Goal: Feedback & Contribution: Submit feedback/report problem

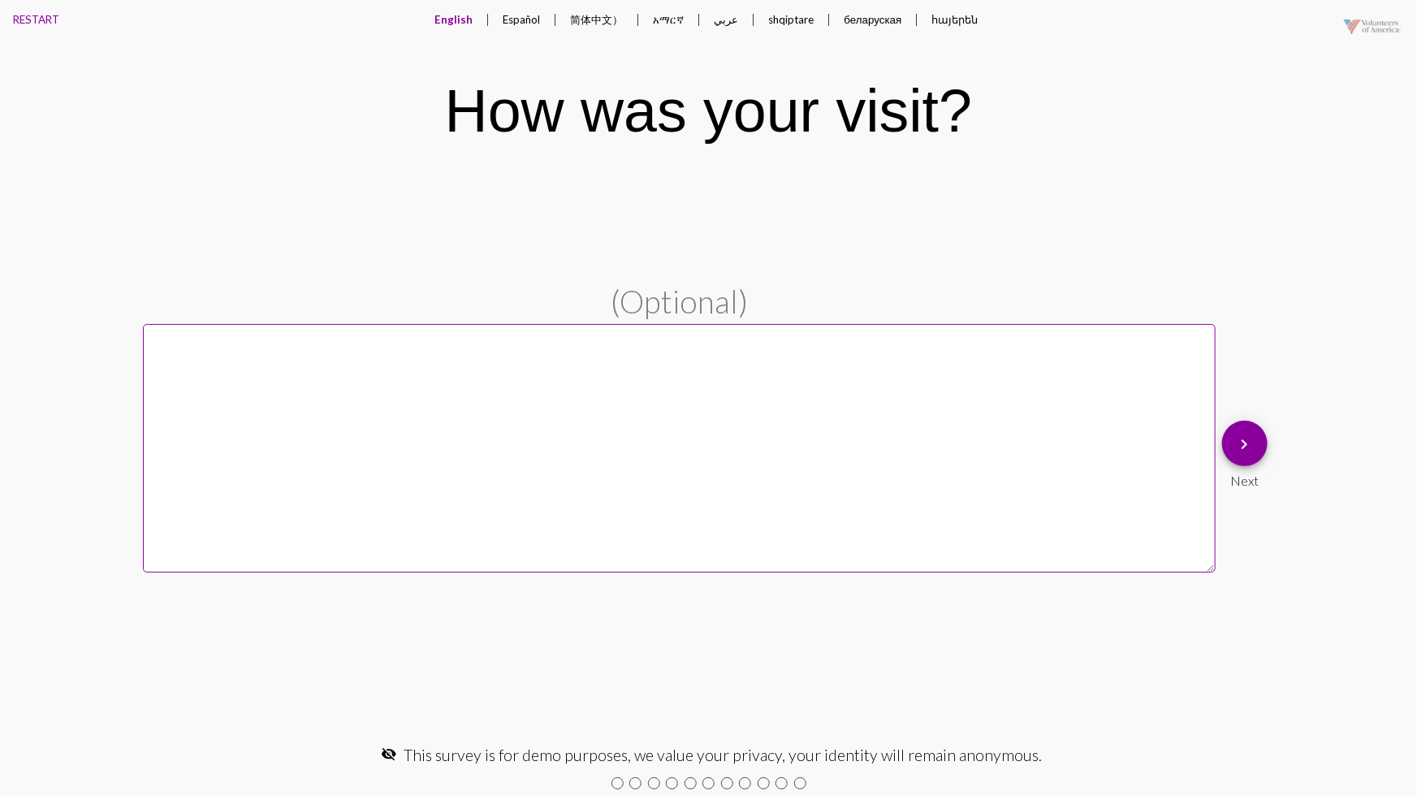
click at [1255, 446] on mat-icon "keyboard_arrow_right" at bounding box center [1244, 444] width 19 height 19
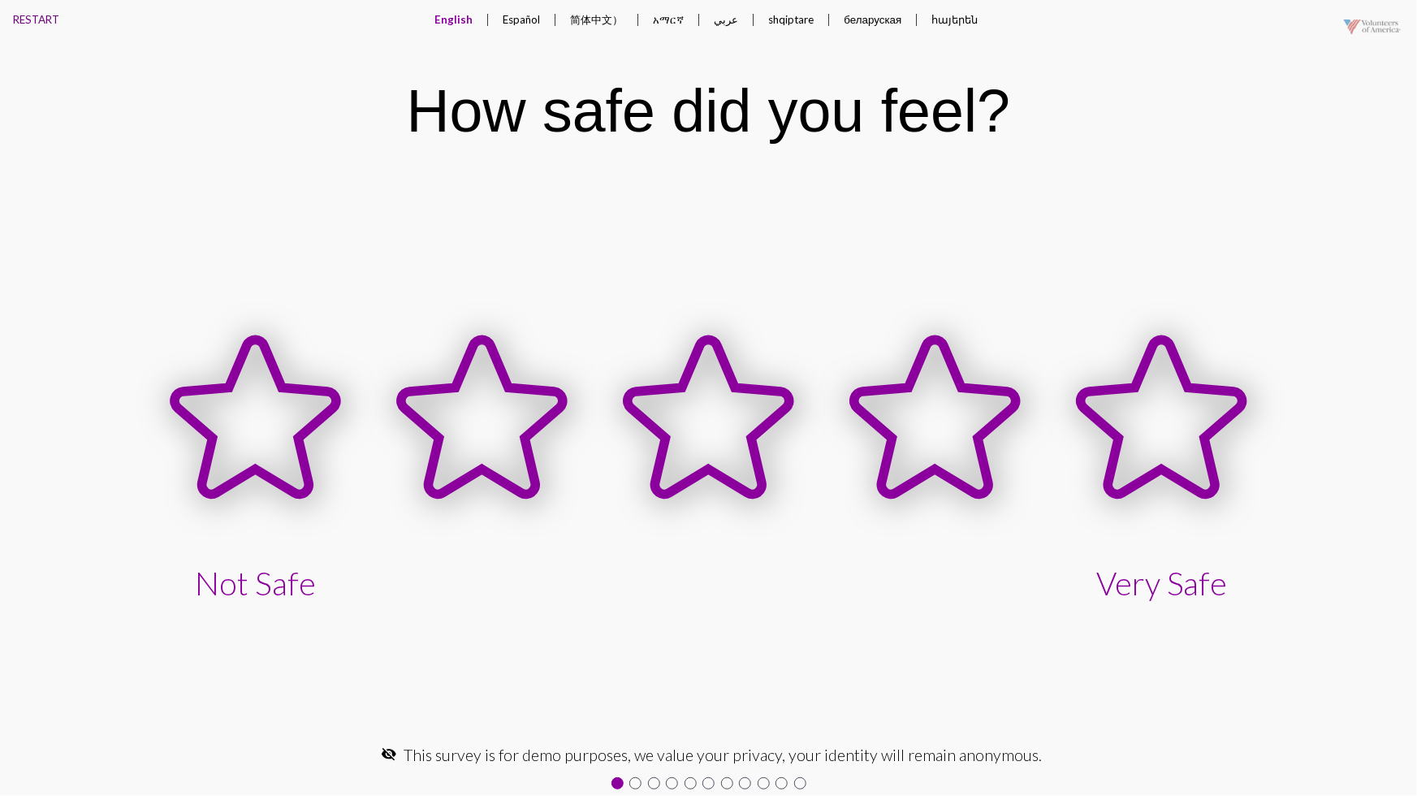
click at [32, 24] on button "RESTART" at bounding box center [36, 19] width 72 height 39
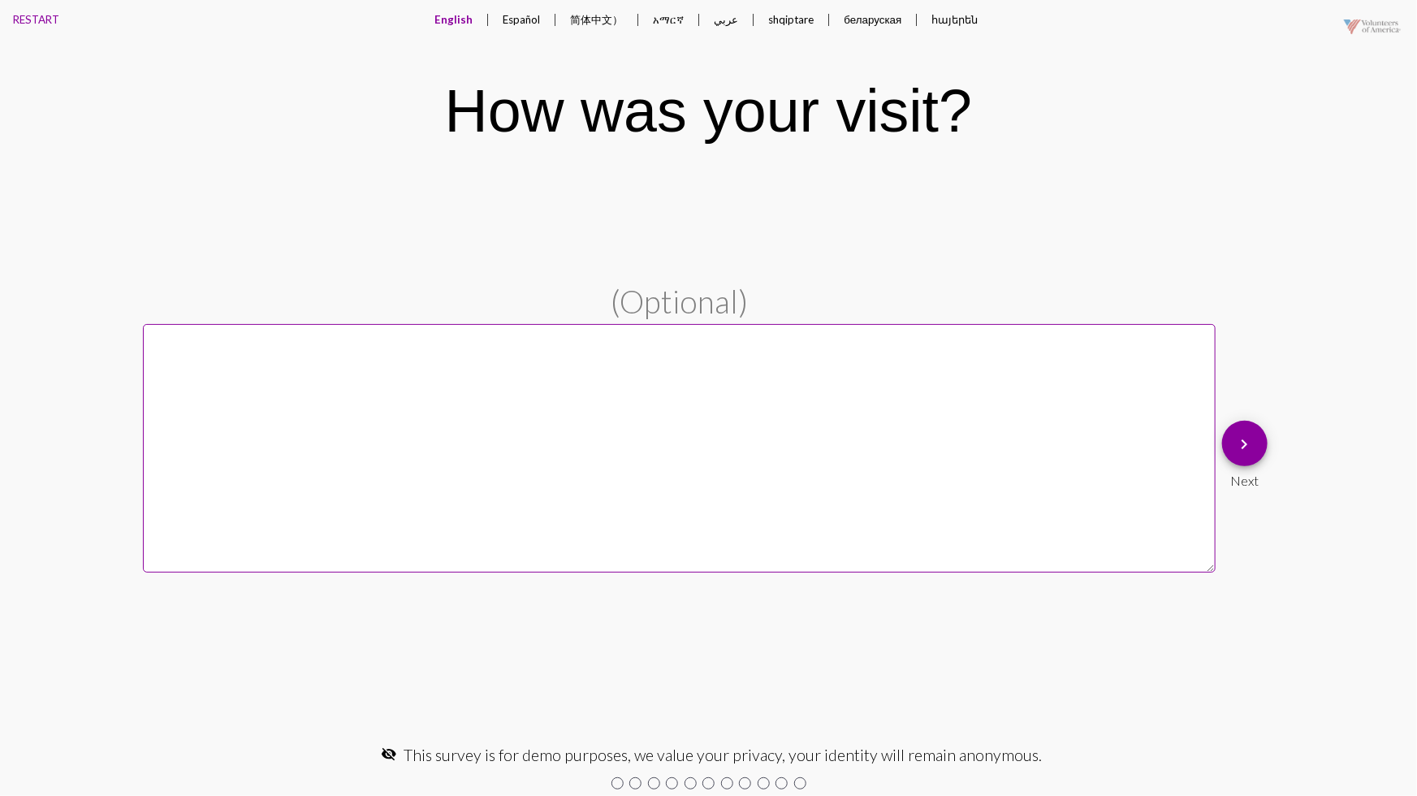
click at [416, 400] on textarea at bounding box center [679, 448] width 1073 height 249
click at [339, 492] on textarea at bounding box center [679, 448] width 1073 height 249
click at [523, 18] on button "Español" at bounding box center [522, 19] width 63 height 39
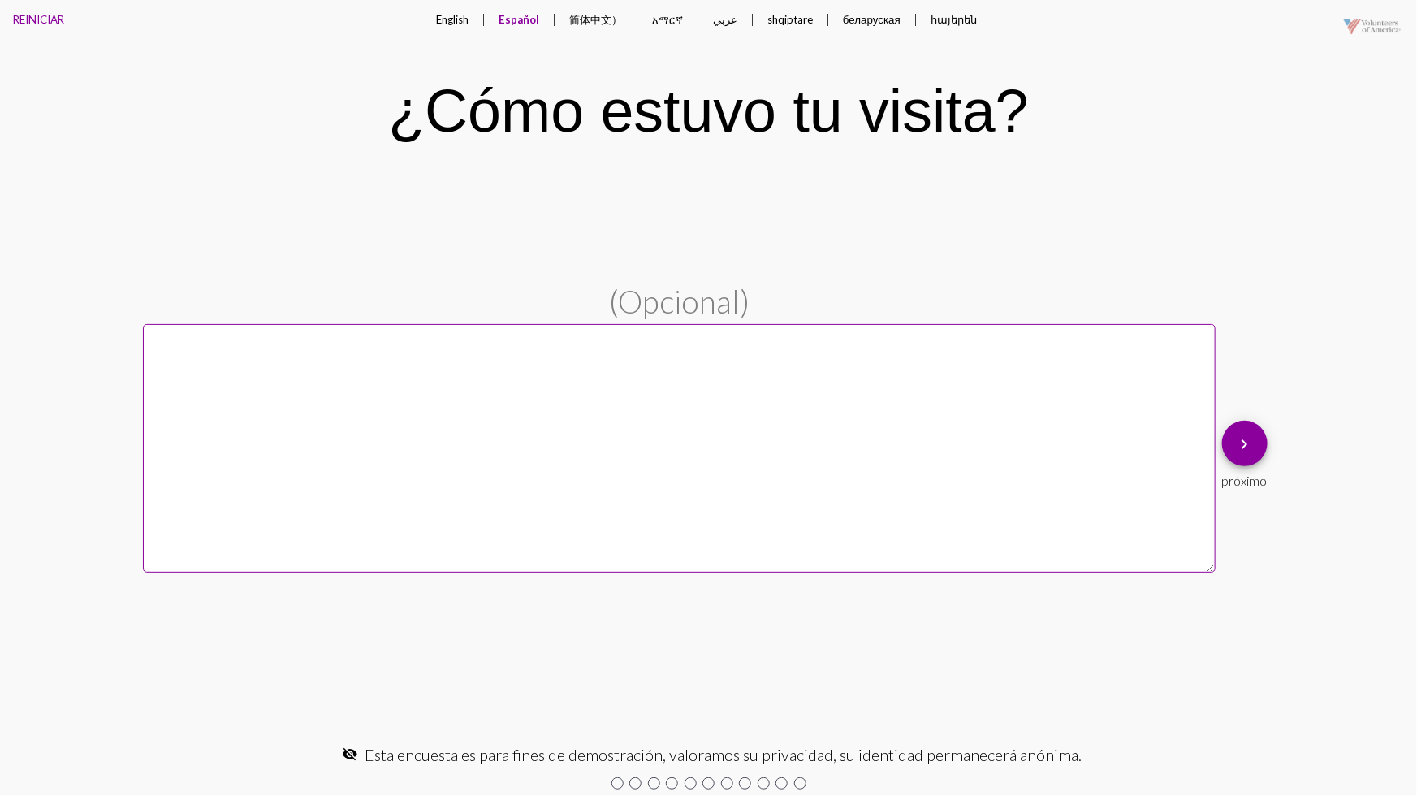
click at [467, 17] on button "English" at bounding box center [452, 19] width 58 height 39
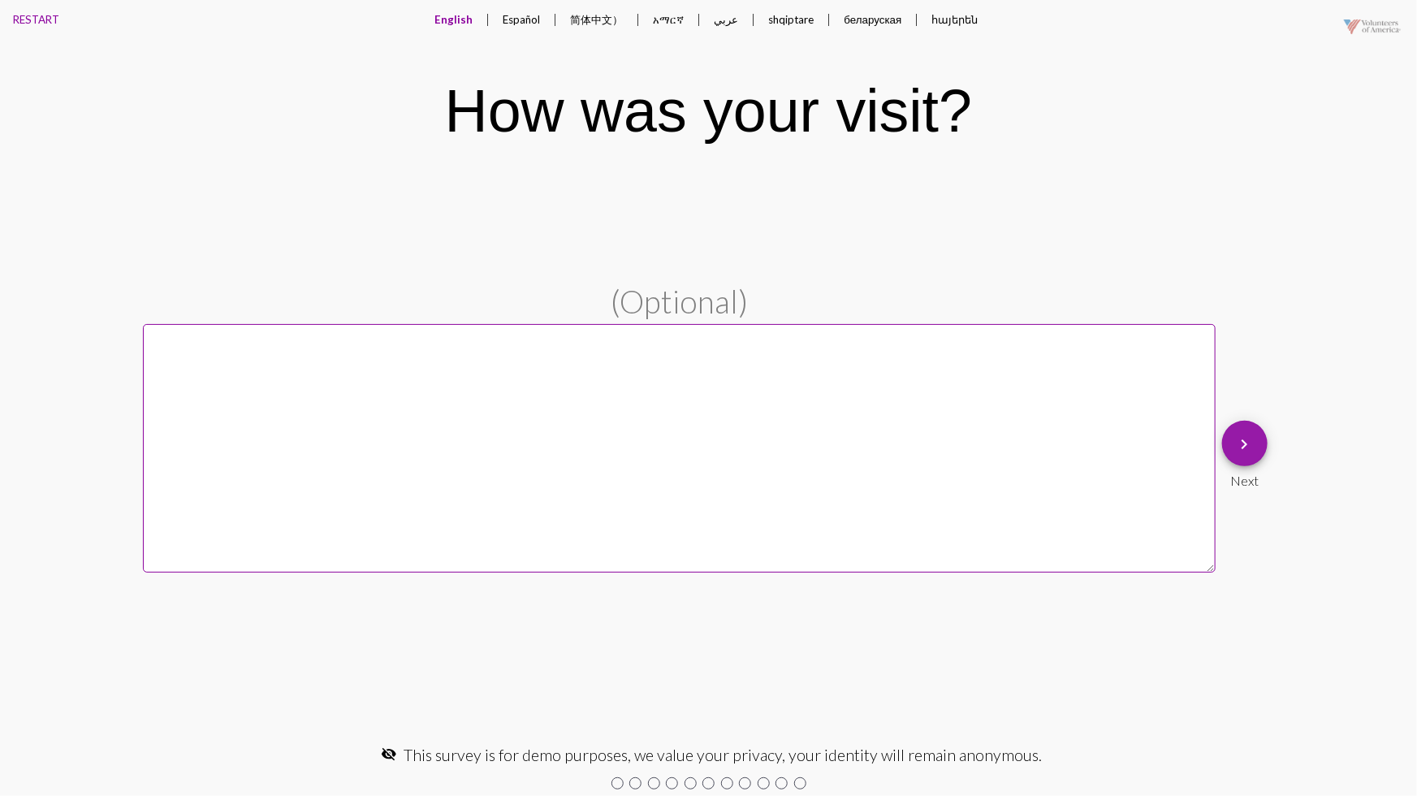
click at [1243, 456] on span "keyboard_arrow_right" at bounding box center [1244, 444] width 19 height 46
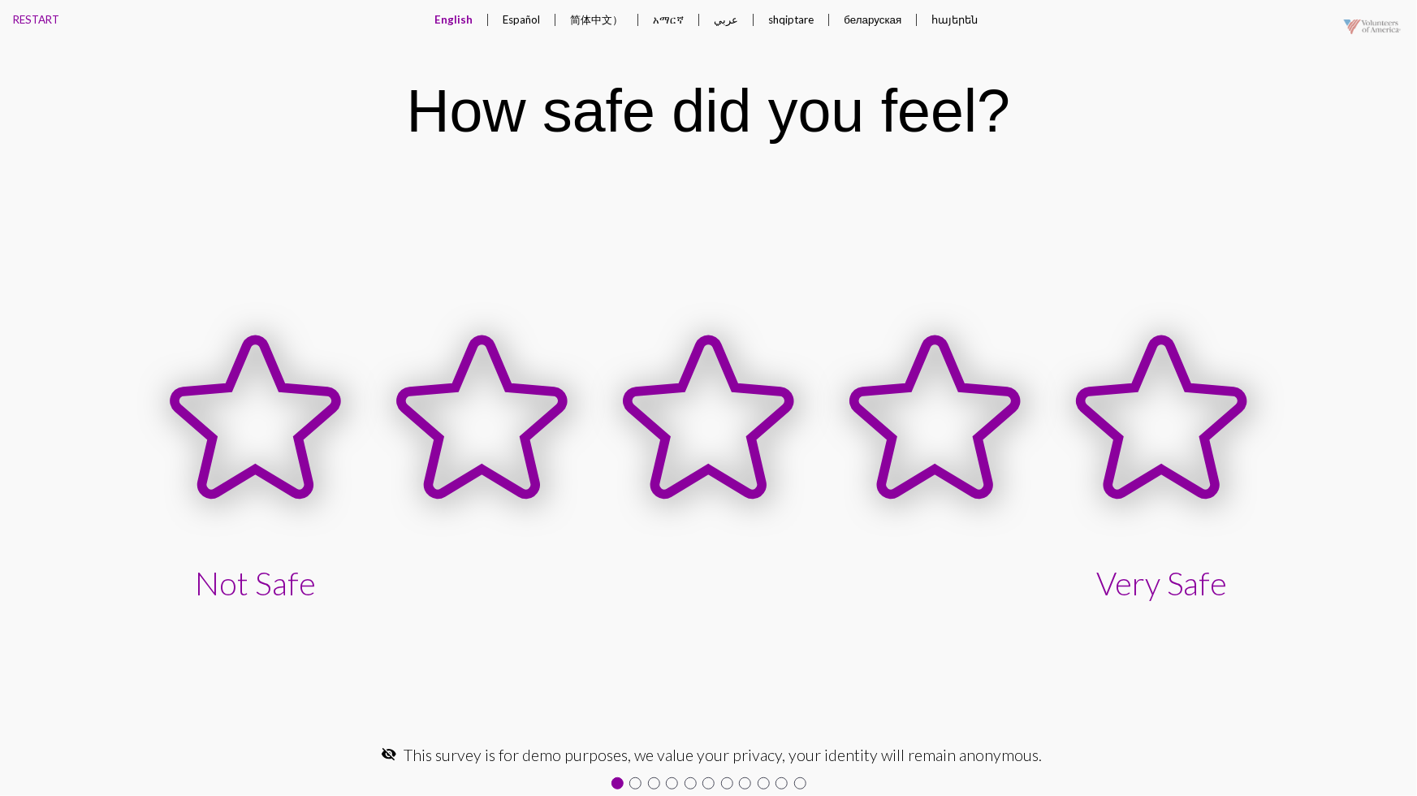
click at [518, 20] on button "Español" at bounding box center [522, 19] width 63 height 39
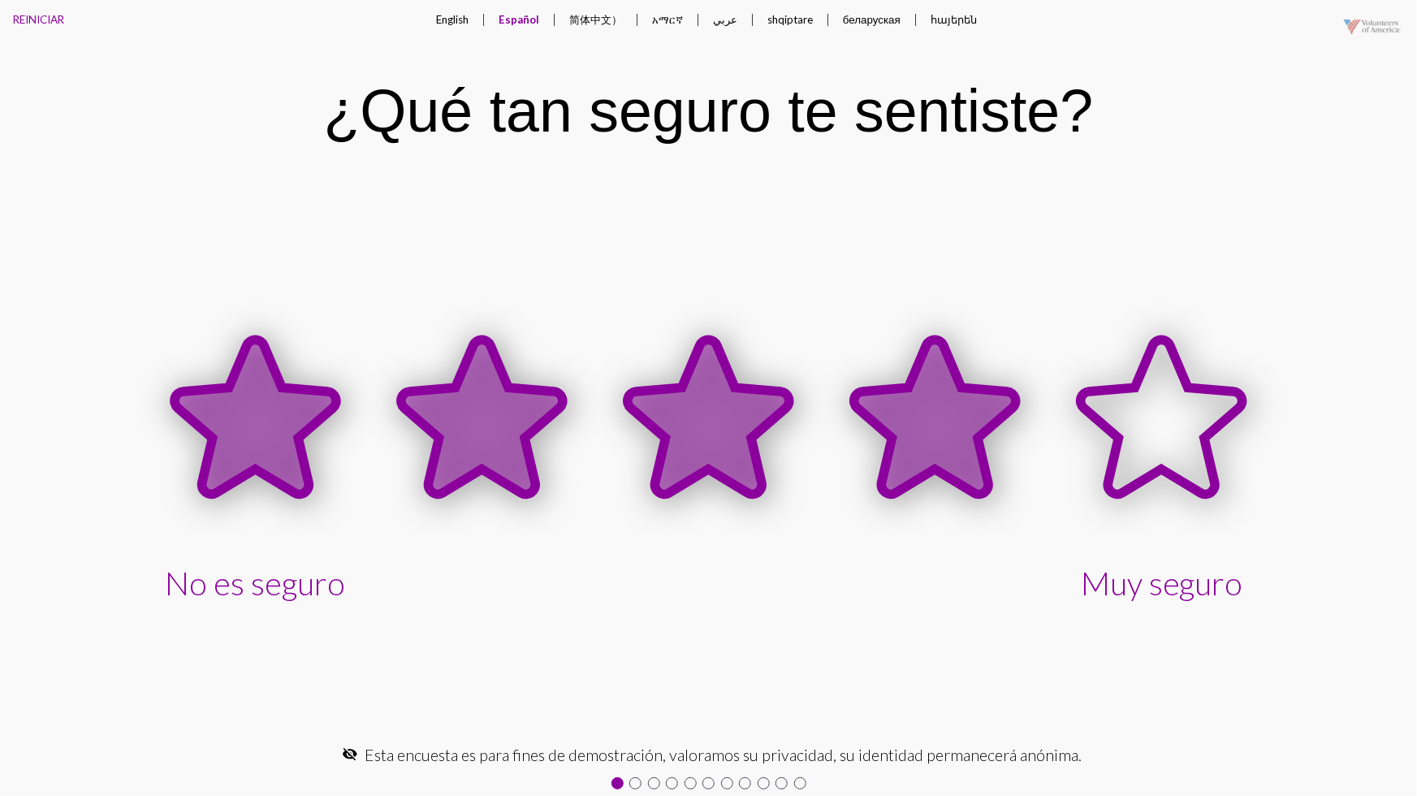
click at [903, 415] on icon at bounding box center [935, 417] width 162 height 154
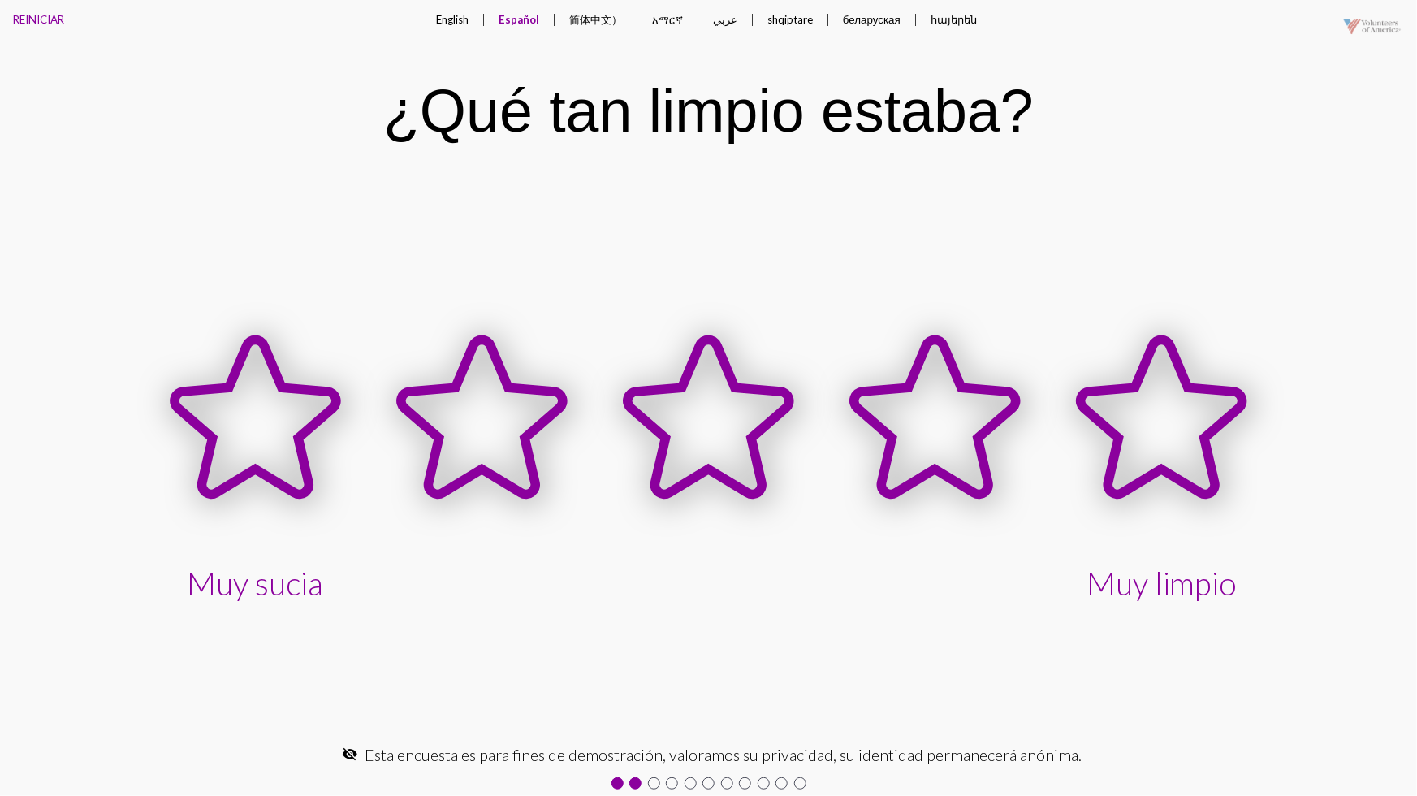
click at [451, 17] on button "English" at bounding box center [452, 19] width 58 height 39
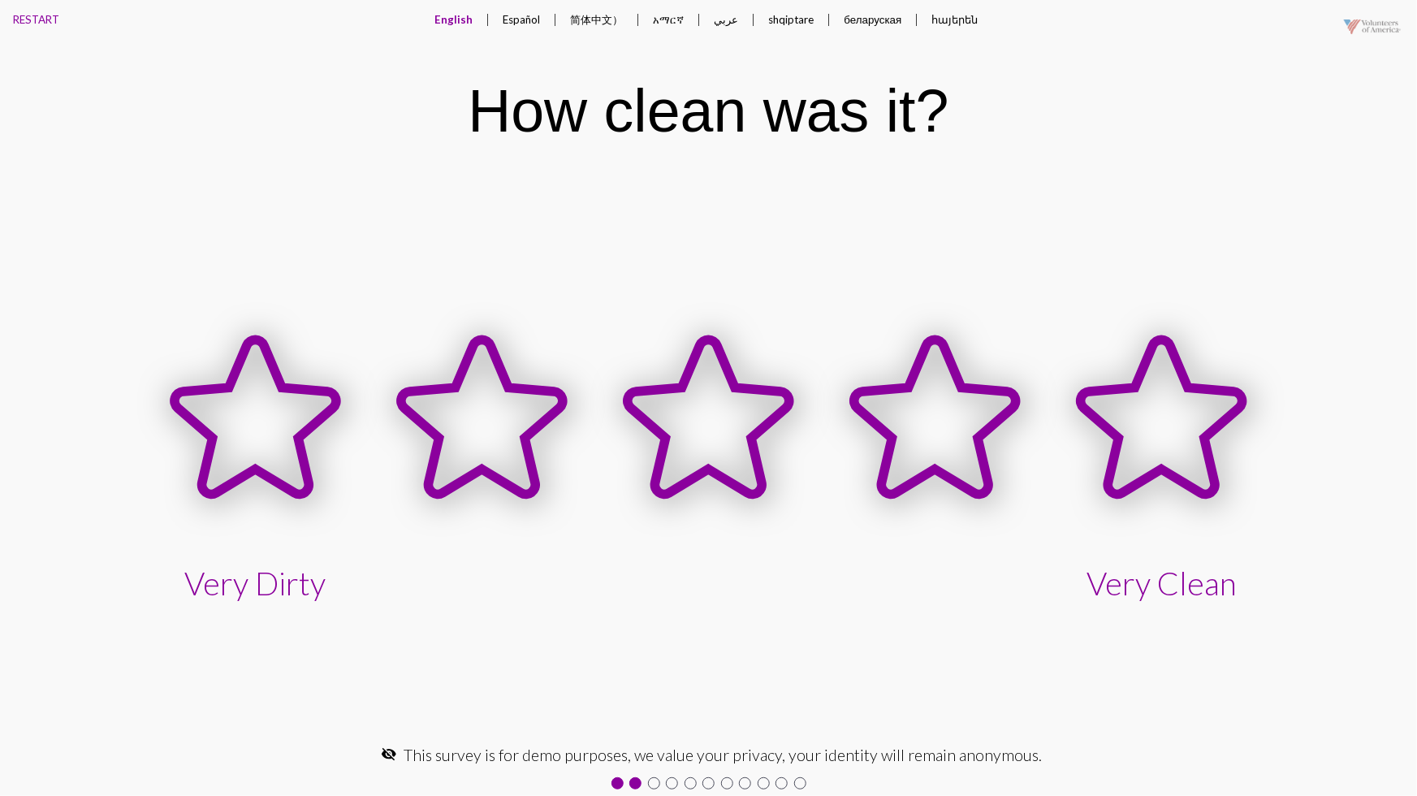
click at [451, 17] on button "English" at bounding box center [454, 19] width 64 height 39
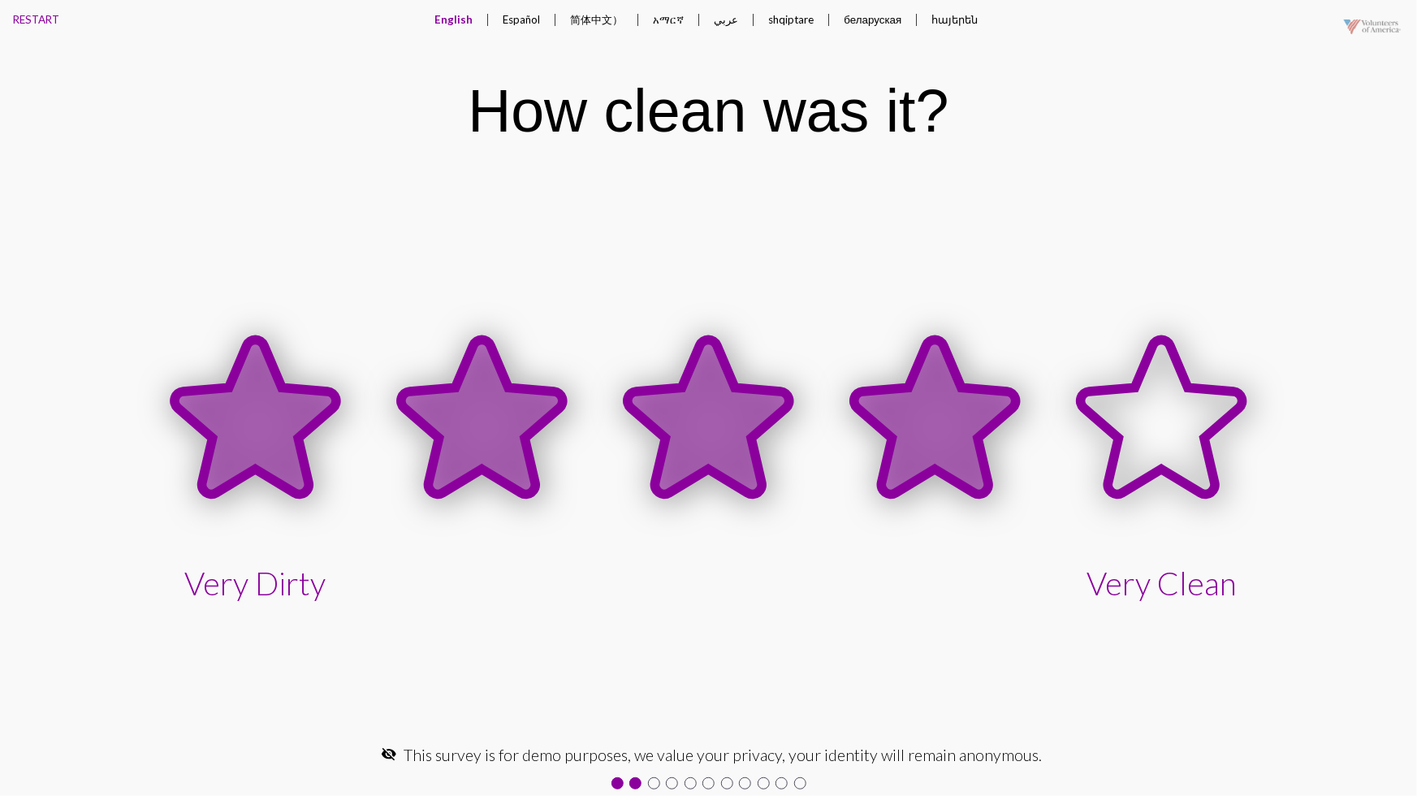
click at [935, 431] on icon at bounding box center [935, 417] width 162 height 154
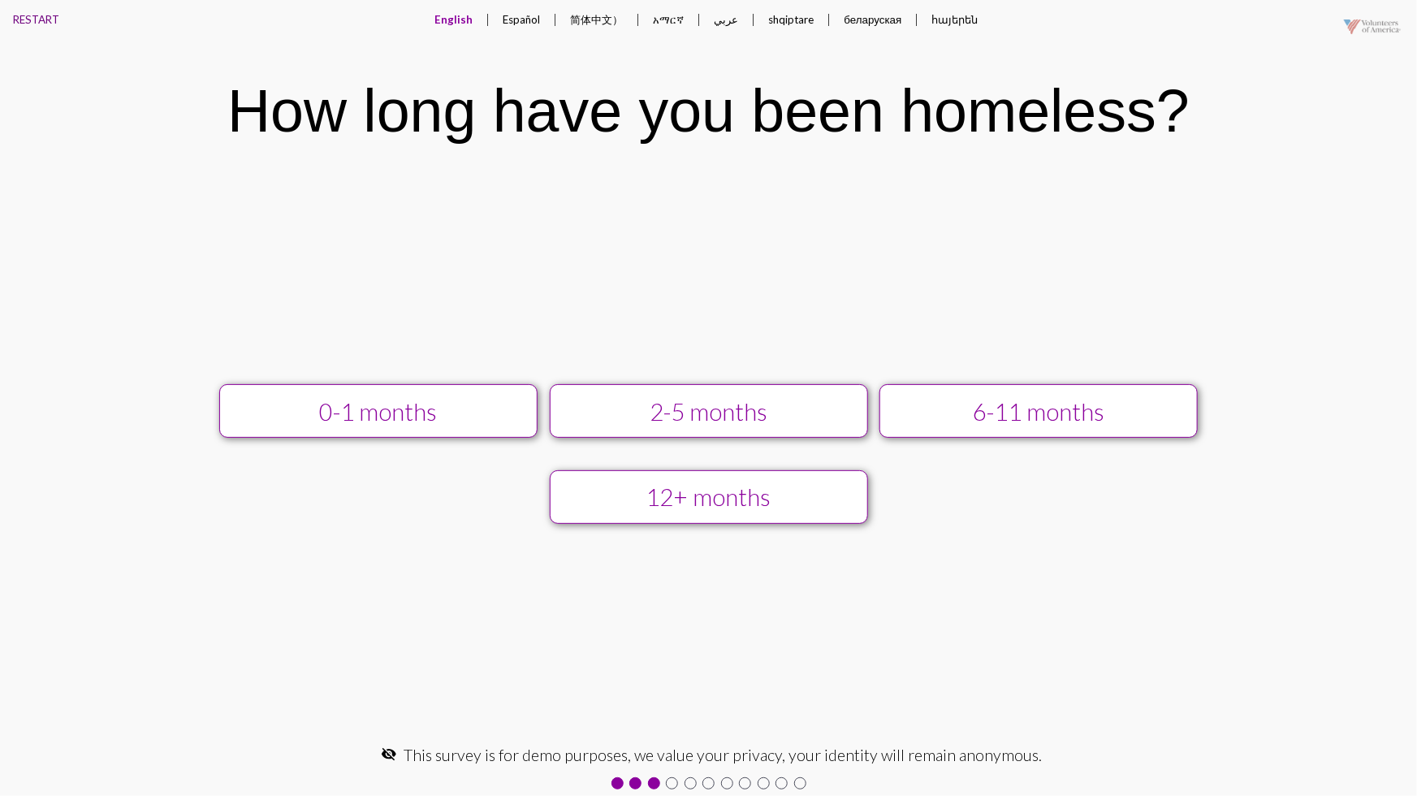
click at [38, 20] on button "RESTART" at bounding box center [36, 19] width 72 height 39
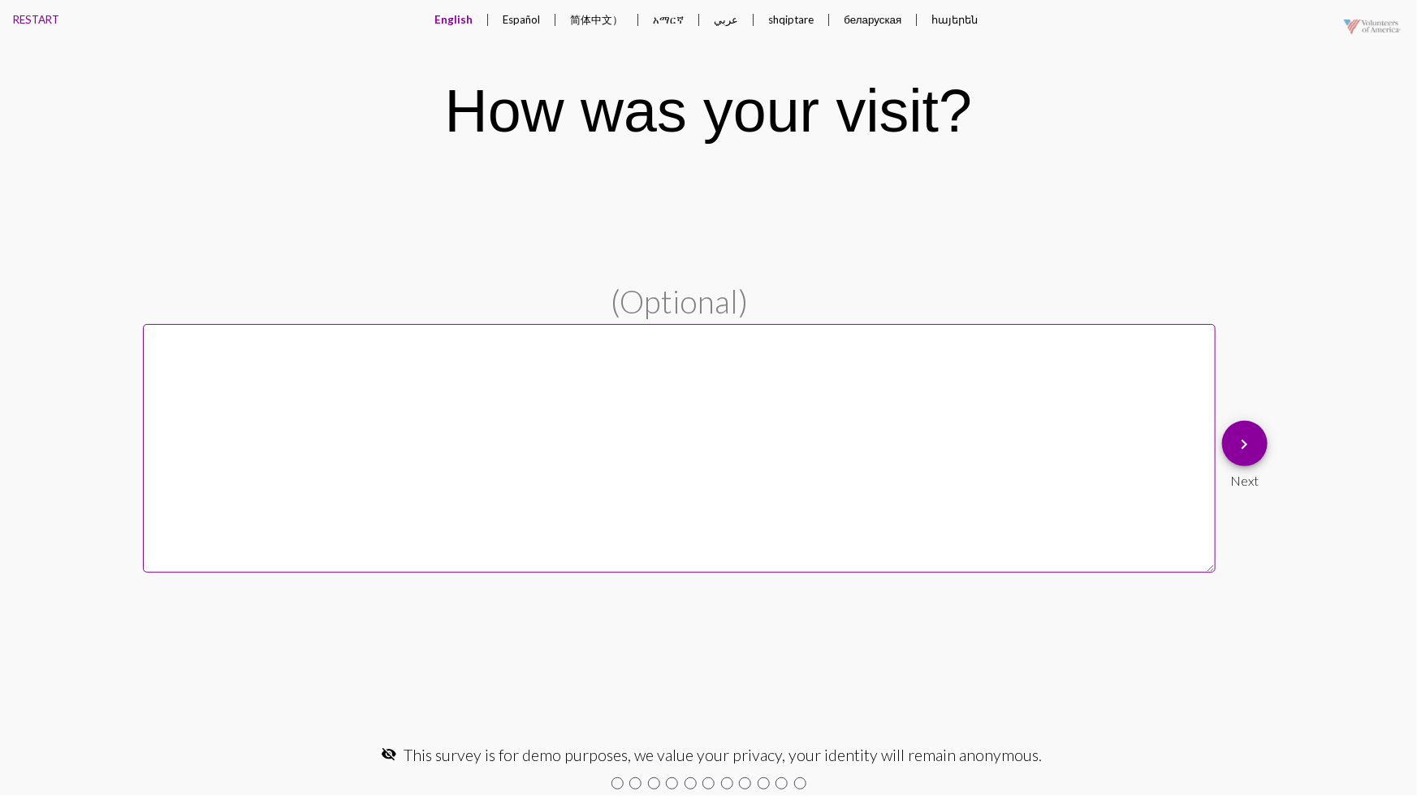
click at [1251, 448] on mat-icon "keyboard_arrow_right" at bounding box center [1244, 444] width 19 height 19
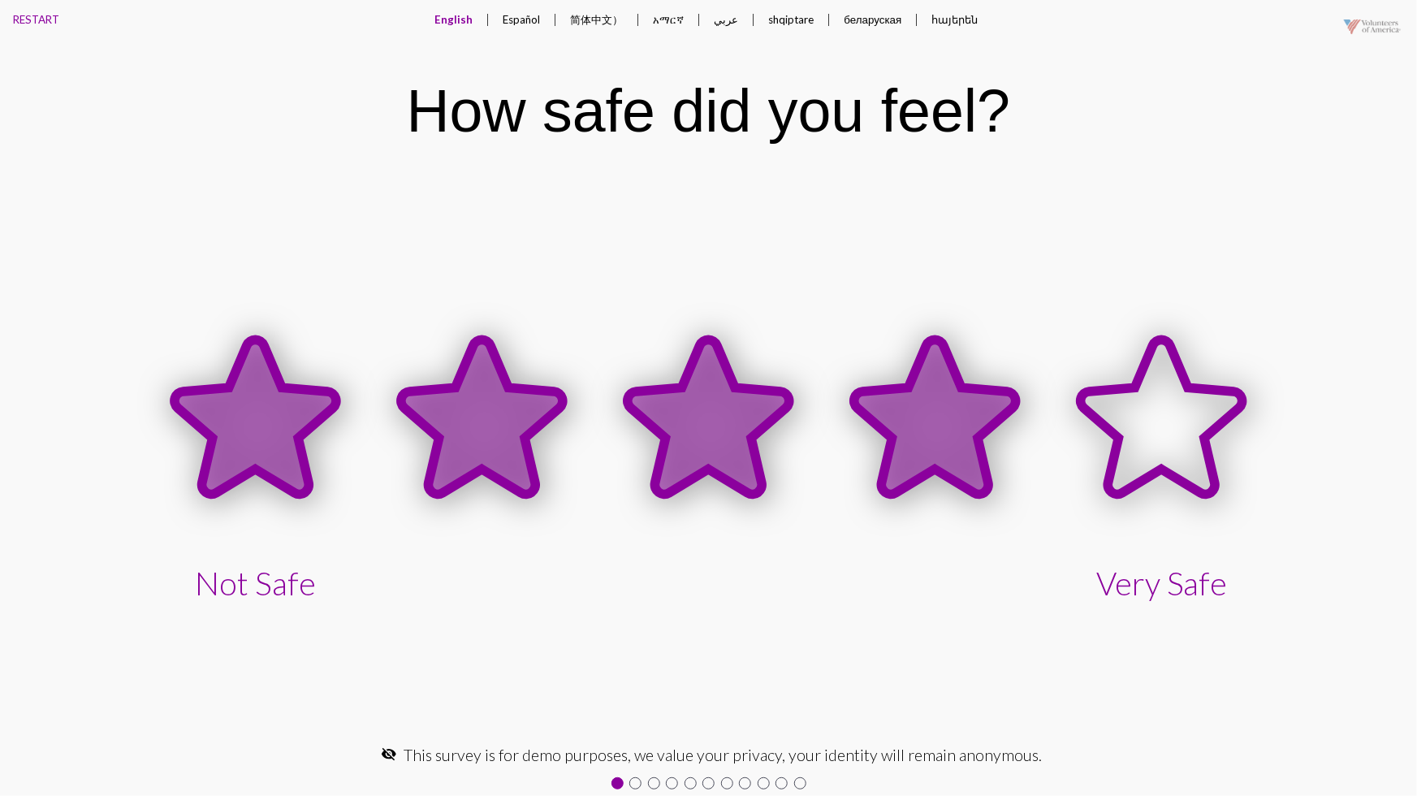
click at [887, 426] on icon at bounding box center [935, 417] width 162 height 154
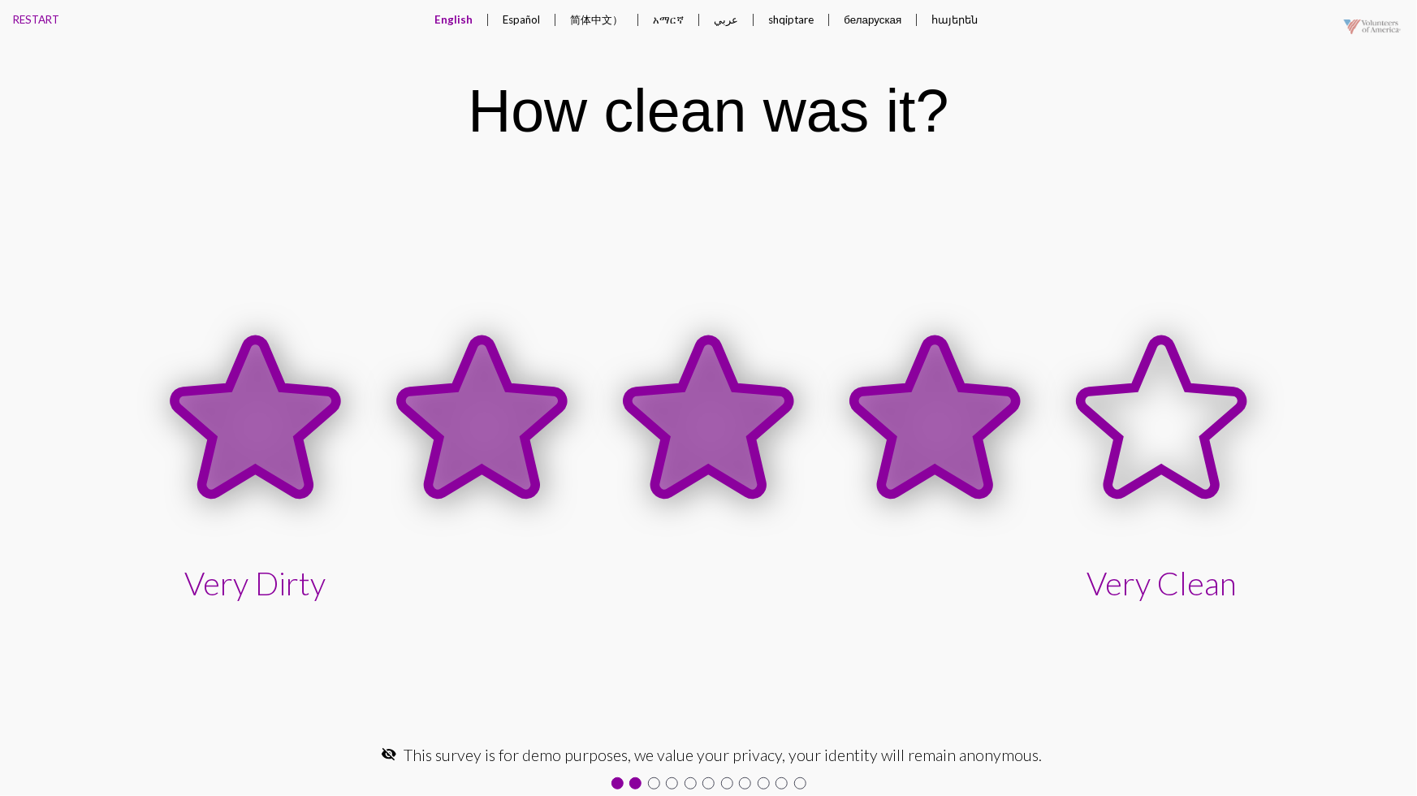
click at [918, 397] on icon at bounding box center [935, 417] width 162 height 154
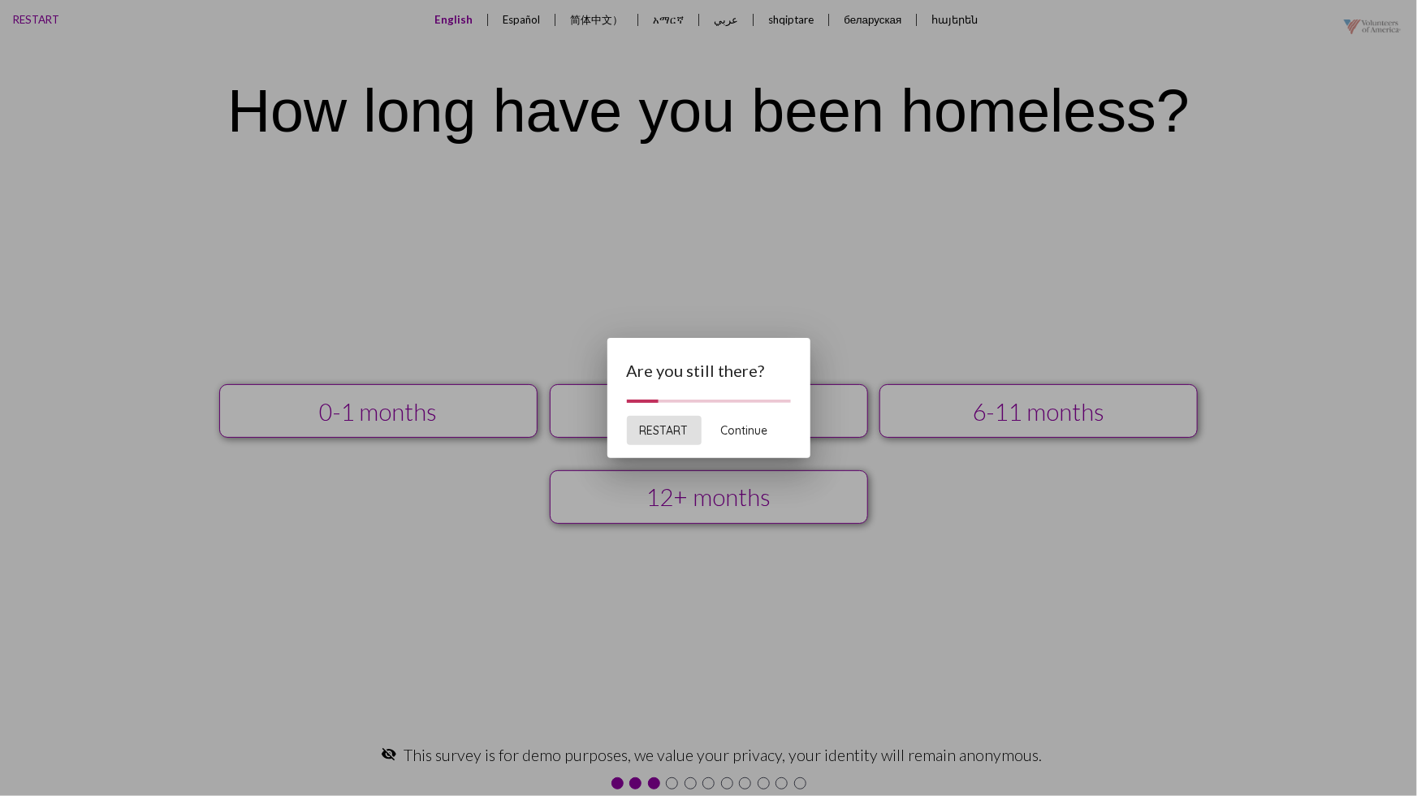
click at [756, 435] on span "Continue" at bounding box center [744, 430] width 47 height 15
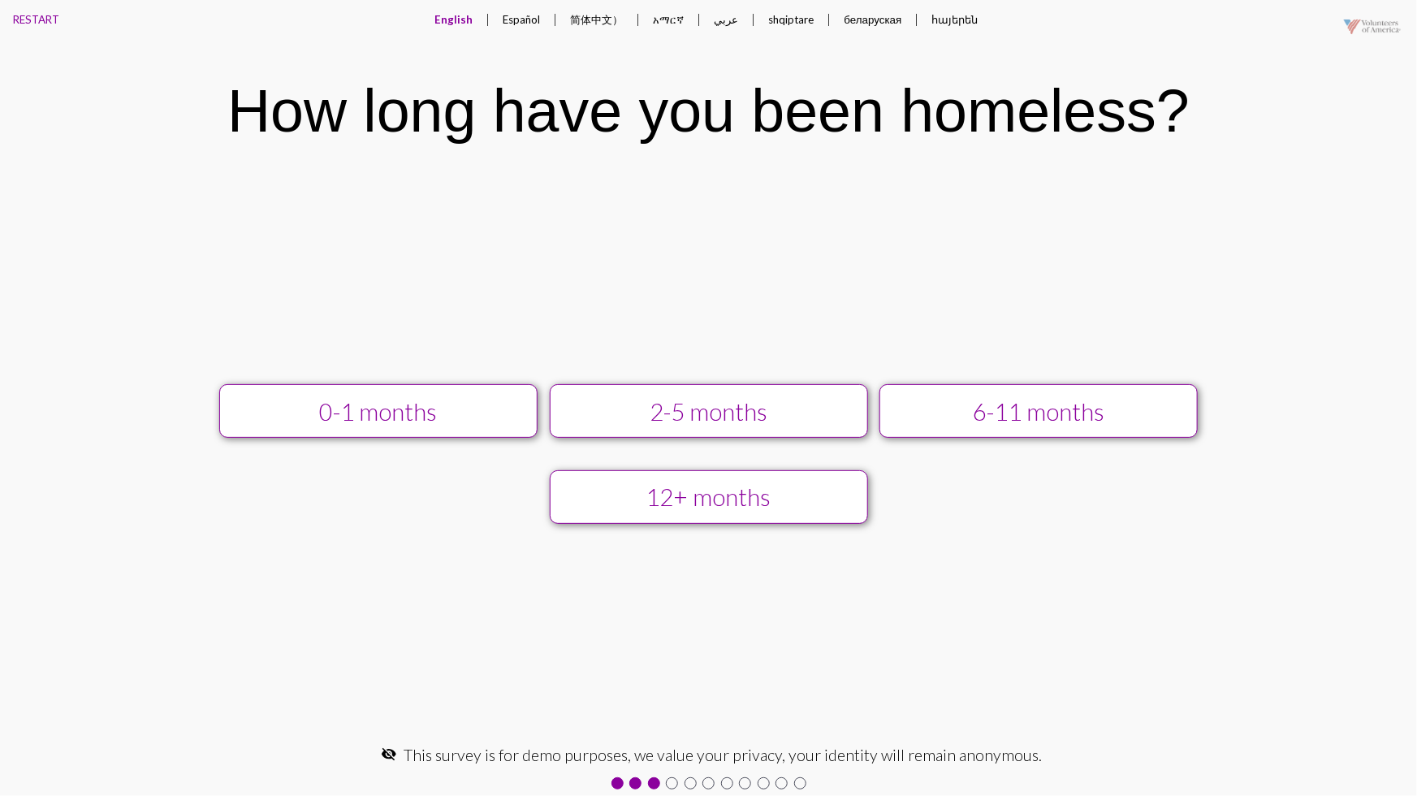
click at [750, 419] on div "2-5 months" at bounding box center [708, 411] width 285 height 28
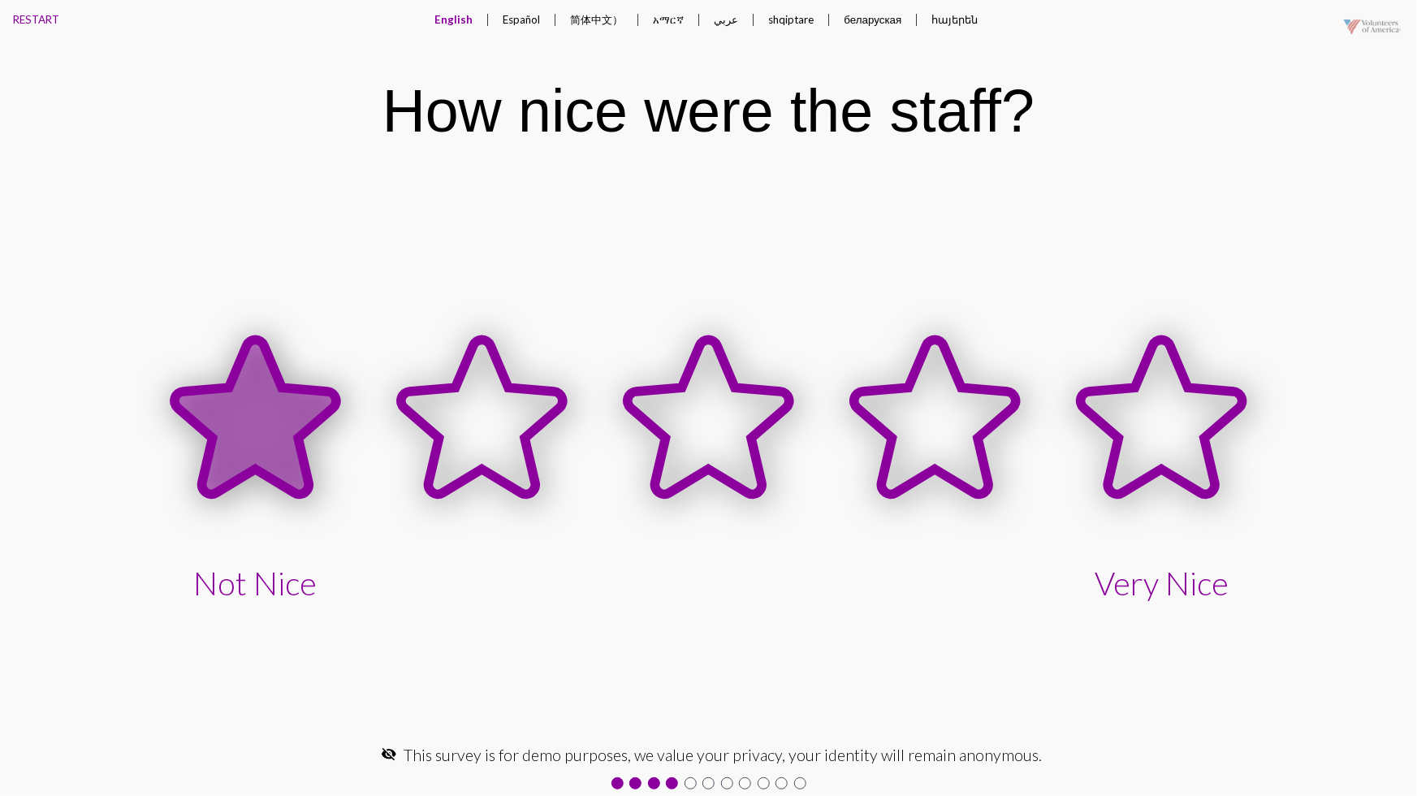
click at [209, 417] on icon at bounding box center [256, 417] width 162 height 154
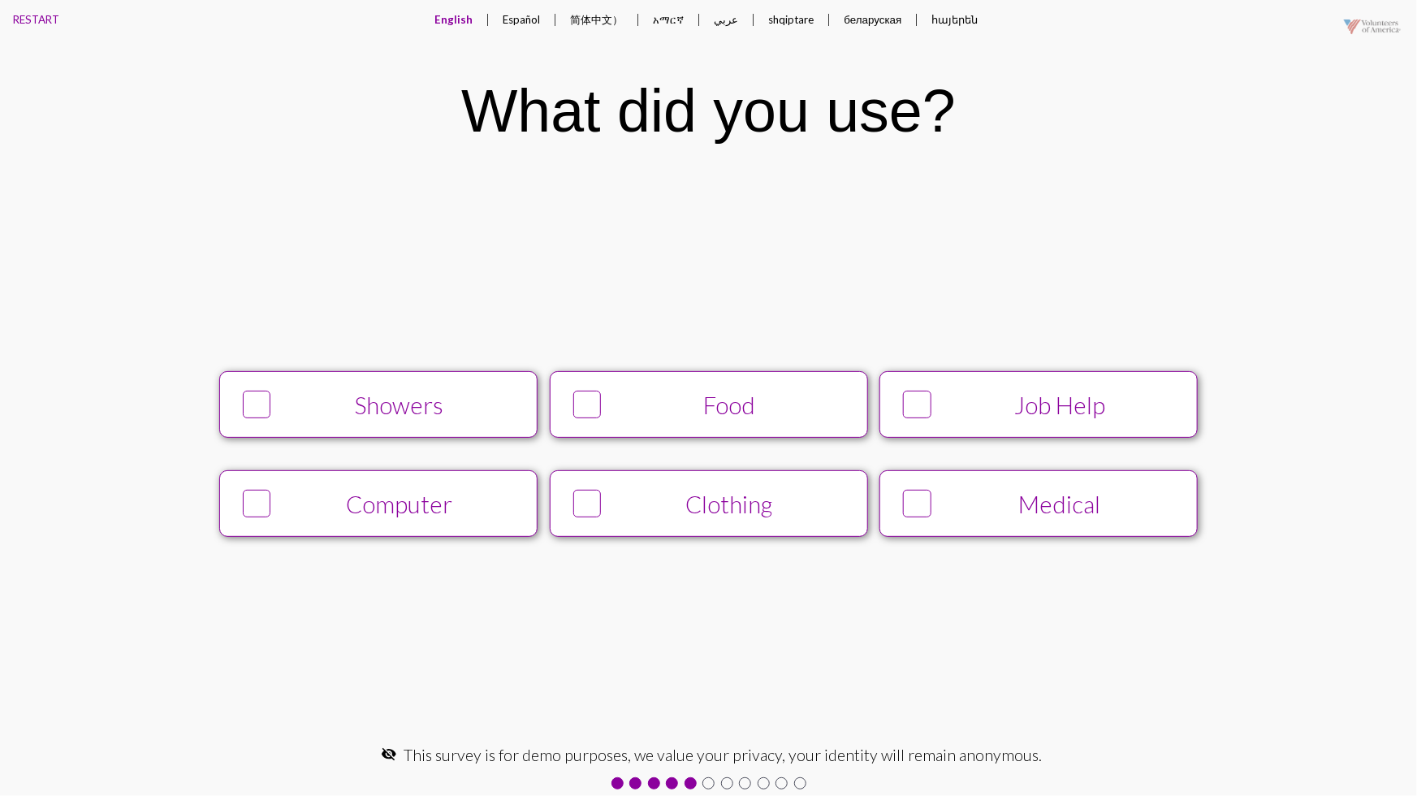
click at [629, 430] on button "Food" at bounding box center [709, 404] width 318 height 67
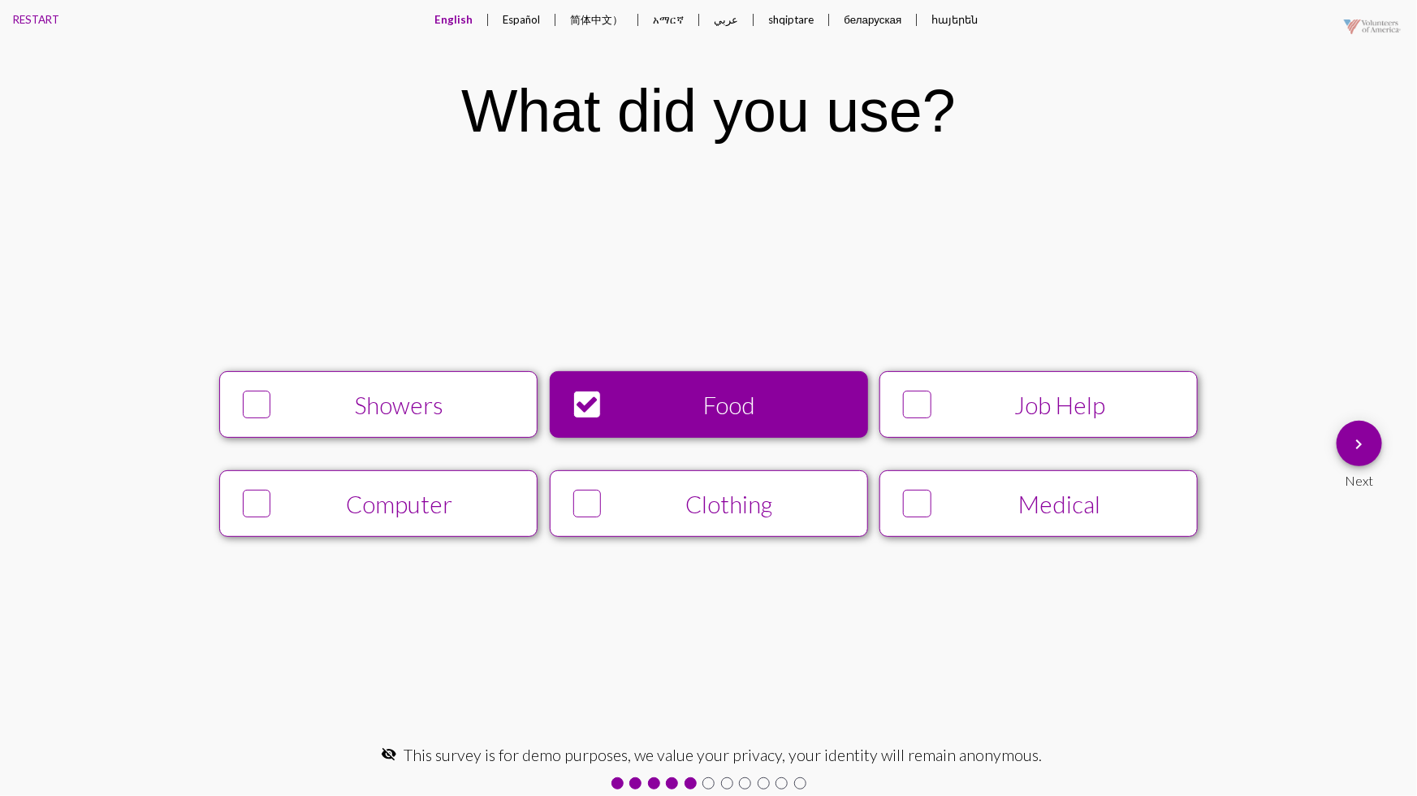
click at [462, 434] on button "Showers" at bounding box center [378, 404] width 318 height 67
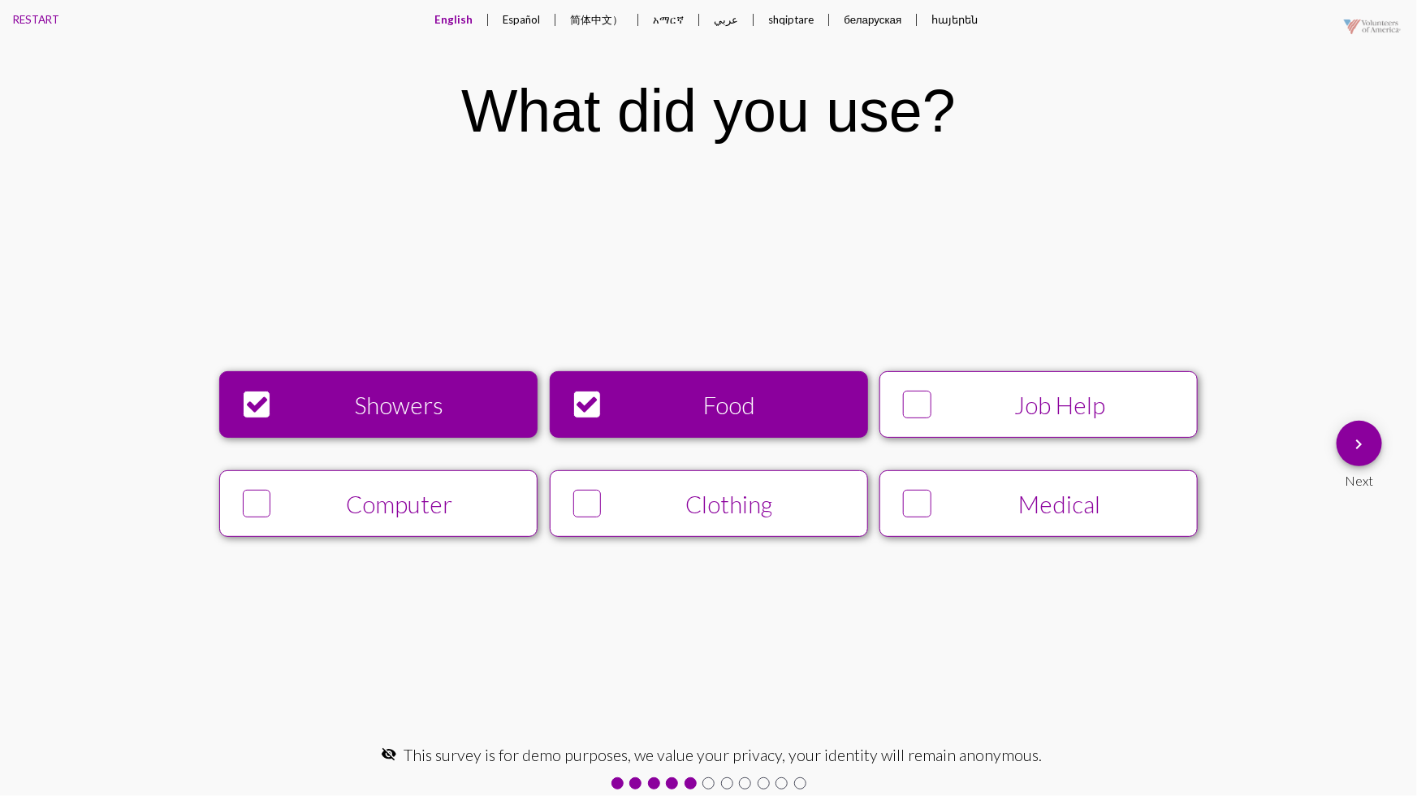
click at [458, 495] on div "Computer" at bounding box center [399, 504] width 243 height 28
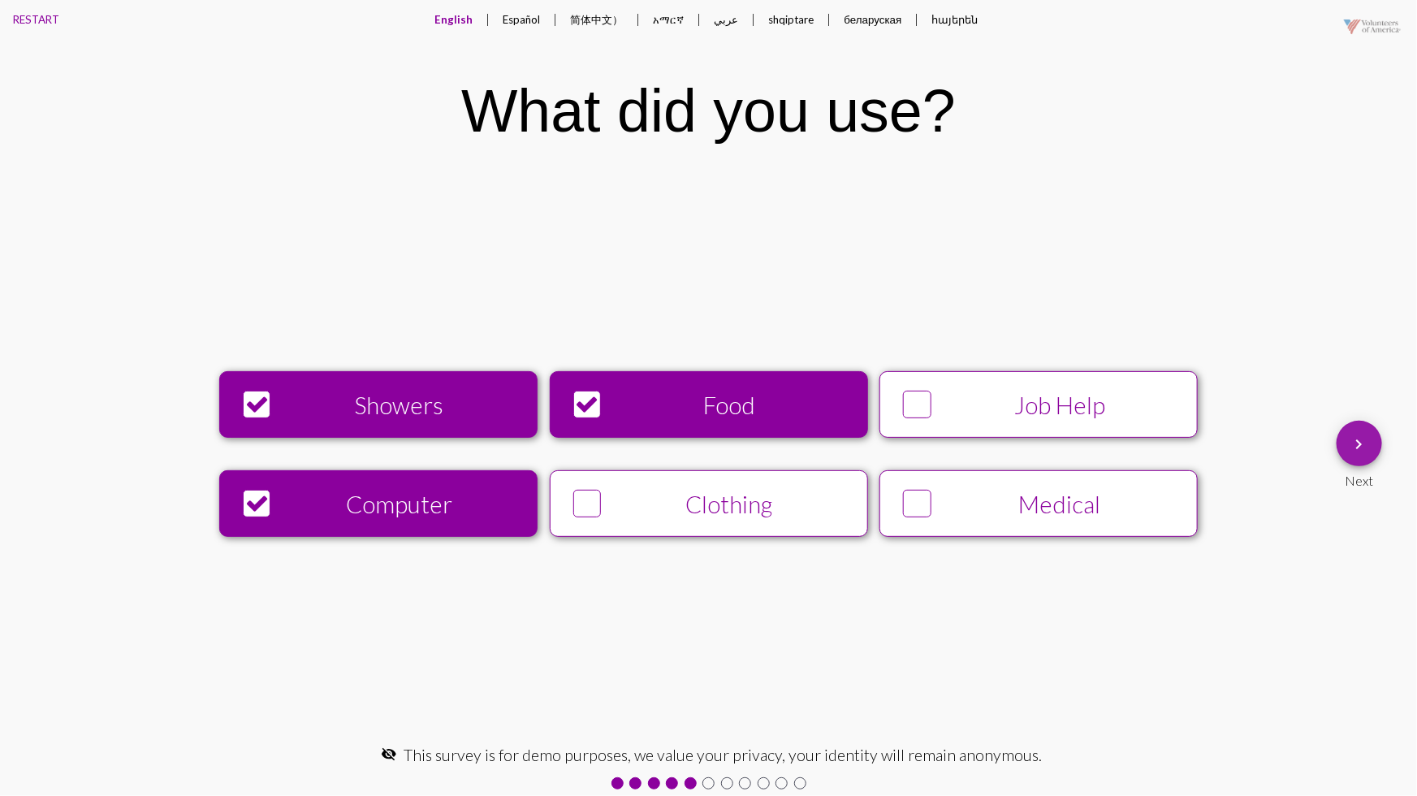
click at [1357, 446] on mat-icon "keyboard_arrow_right" at bounding box center [1359, 444] width 19 height 19
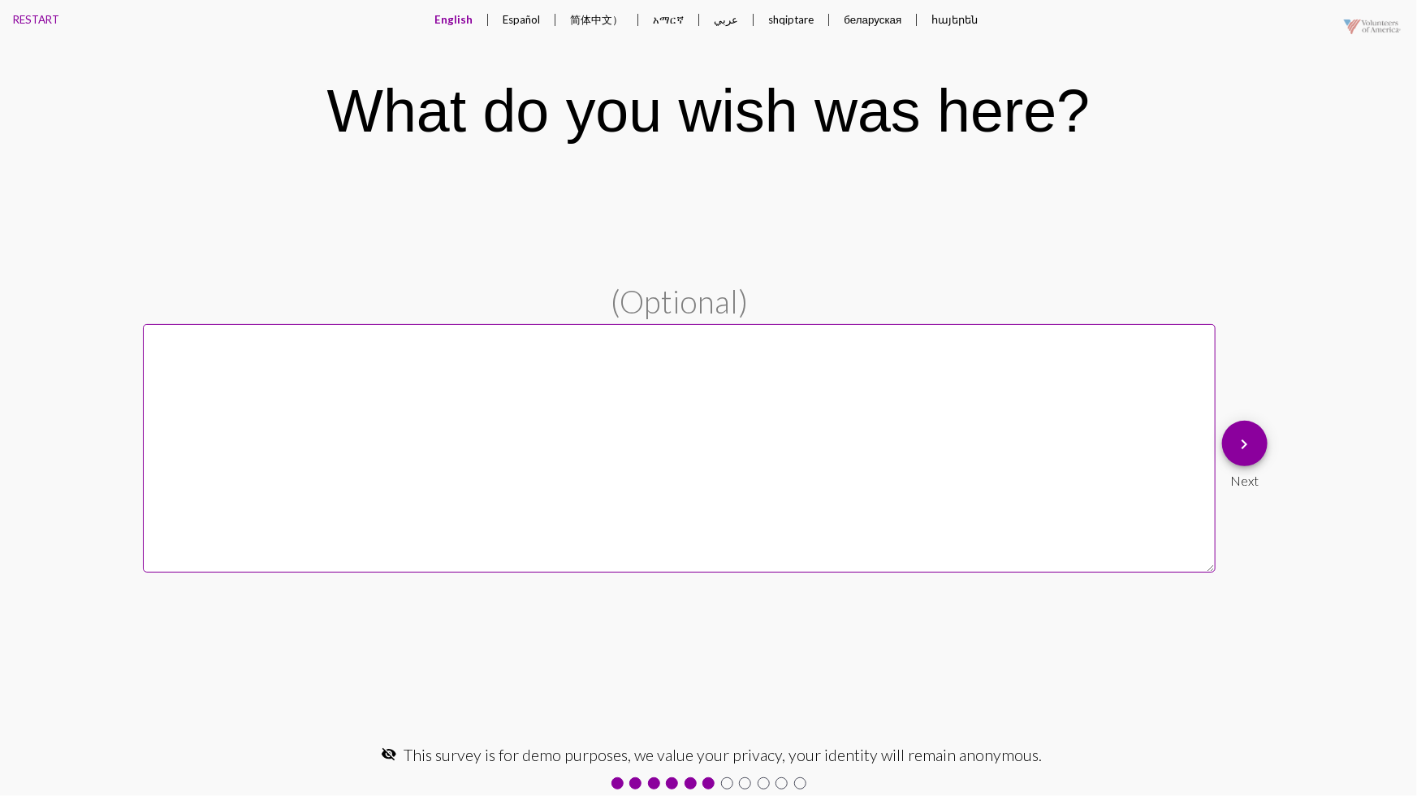
click at [1244, 443] on mat-icon "keyboard_arrow_right" at bounding box center [1244, 444] width 19 height 19
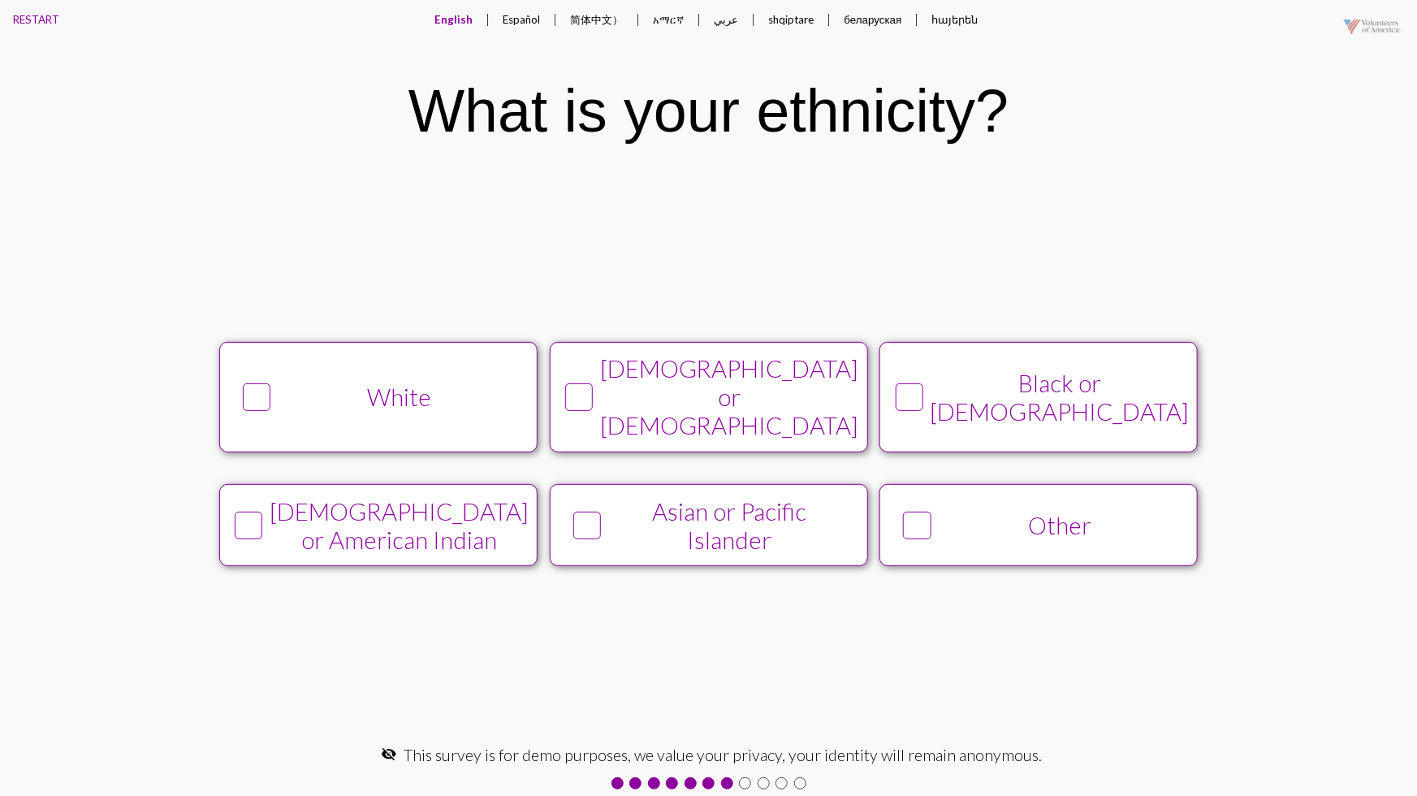
click at [965, 525] on div "Other" at bounding box center [1059, 525] width 243 height 28
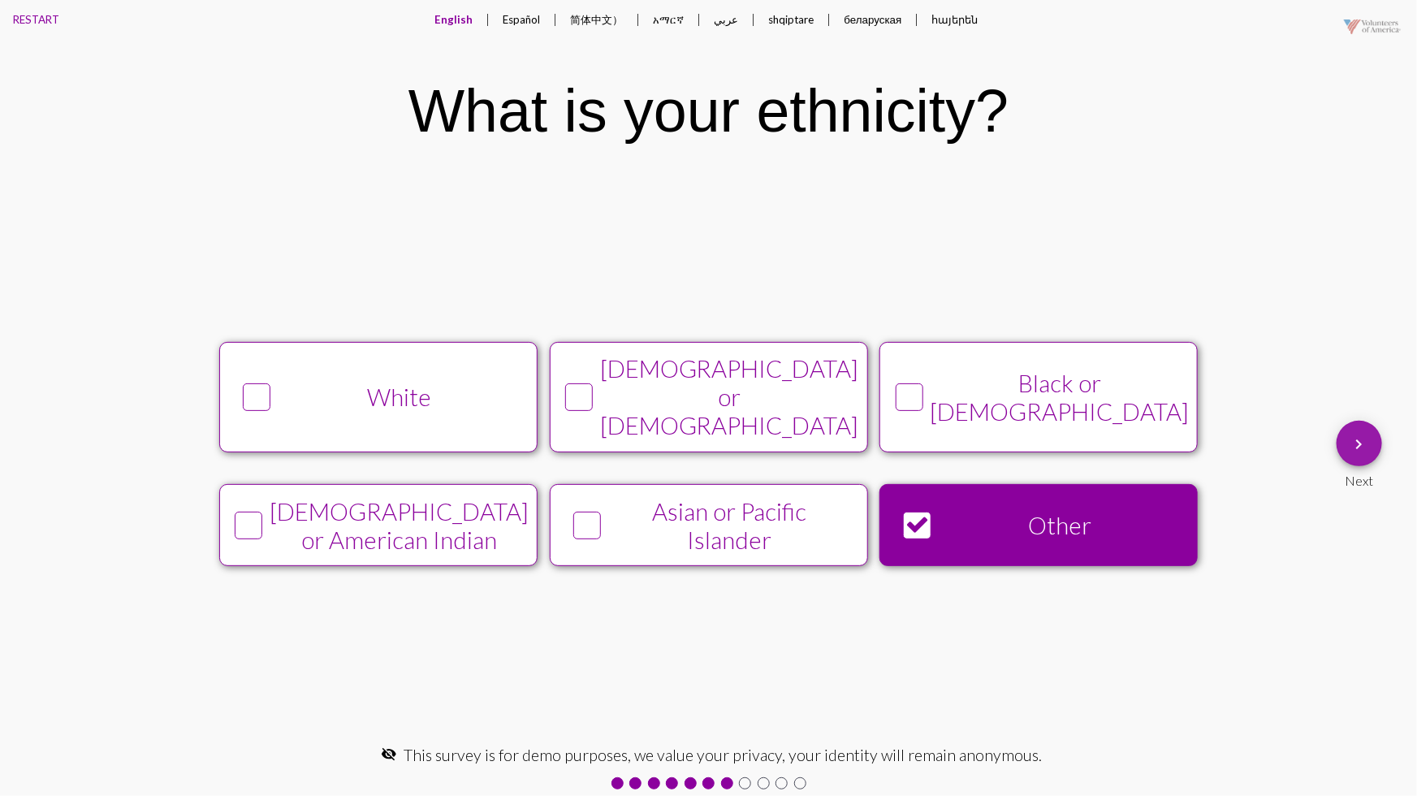
click at [1367, 446] on mat-icon "keyboard_arrow_right" at bounding box center [1359, 444] width 19 height 19
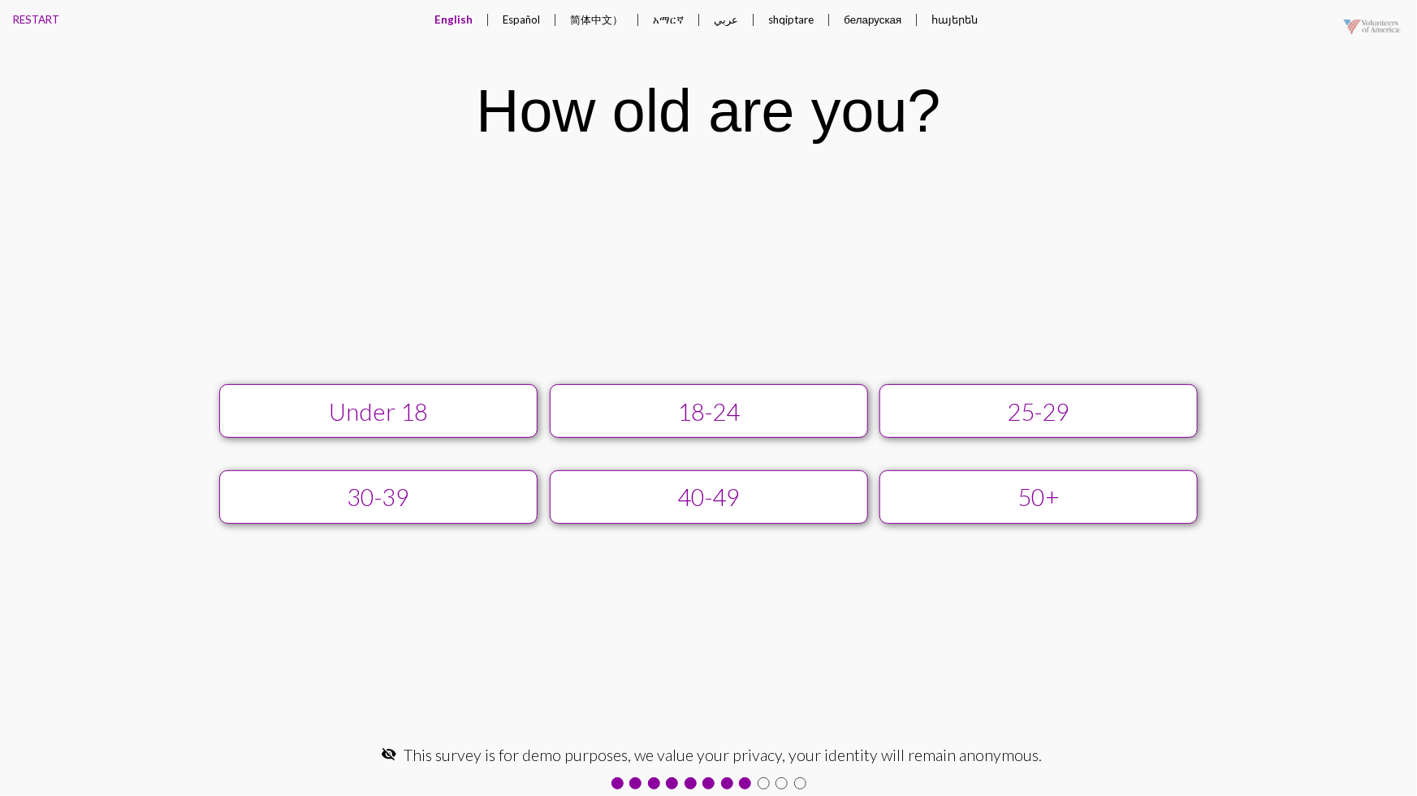
click at [1048, 413] on div "25-29" at bounding box center [1039, 411] width 285 height 28
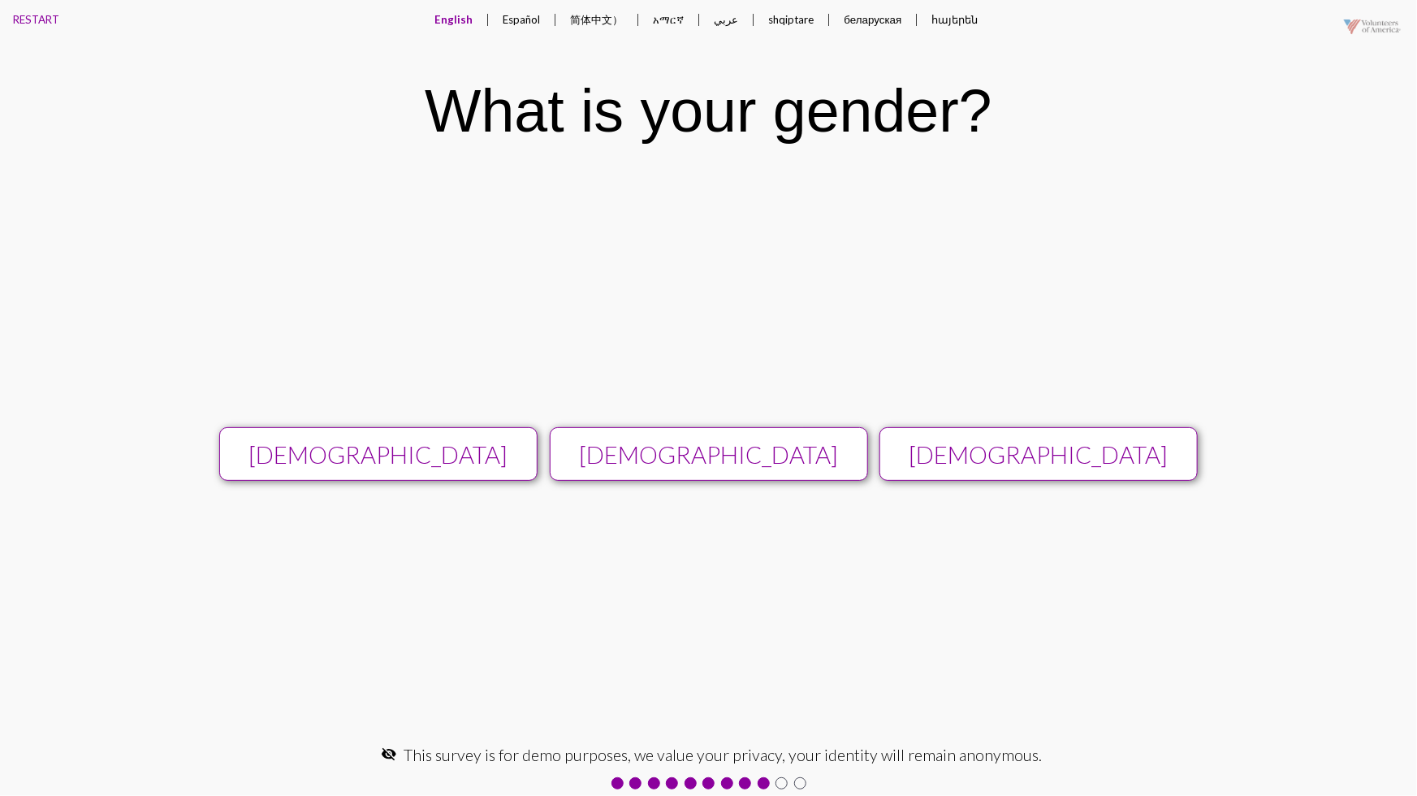
click at [864, 350] on div "[DEMOGRAPHIC_DATA] [DEMOGRAPHIC_DATA] [DEMOGRAPHIC_DATA] keyboard_arrow_right N…" at bounding box center [708, 454] width 1417 height 570
click at [773, 444] on div "[DEMOGRAPHIC_DATA]" at bounding box center [708, 454] width 285 height 28
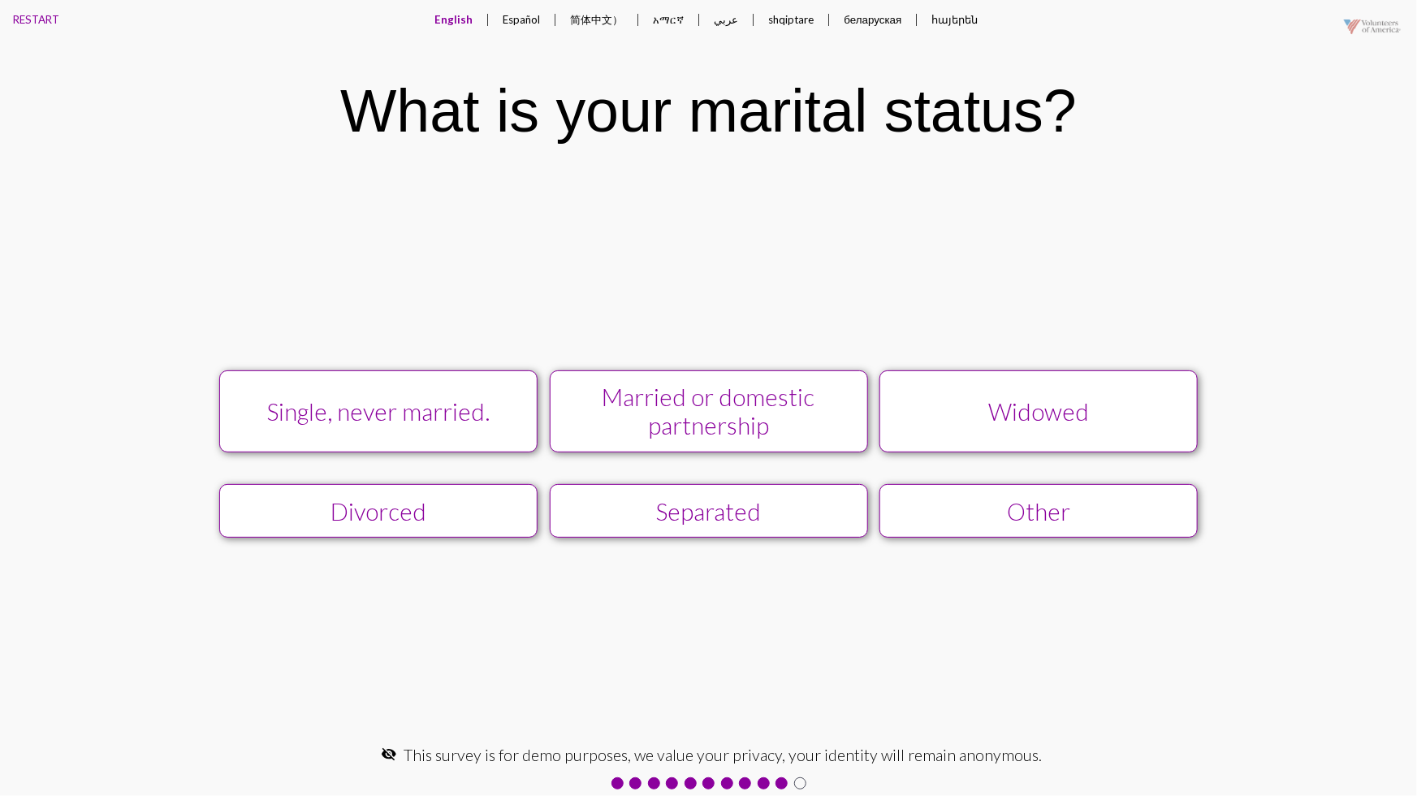
click at [966, 518] on div "Other" at bounding box center [1039, 511] width 285 height 28
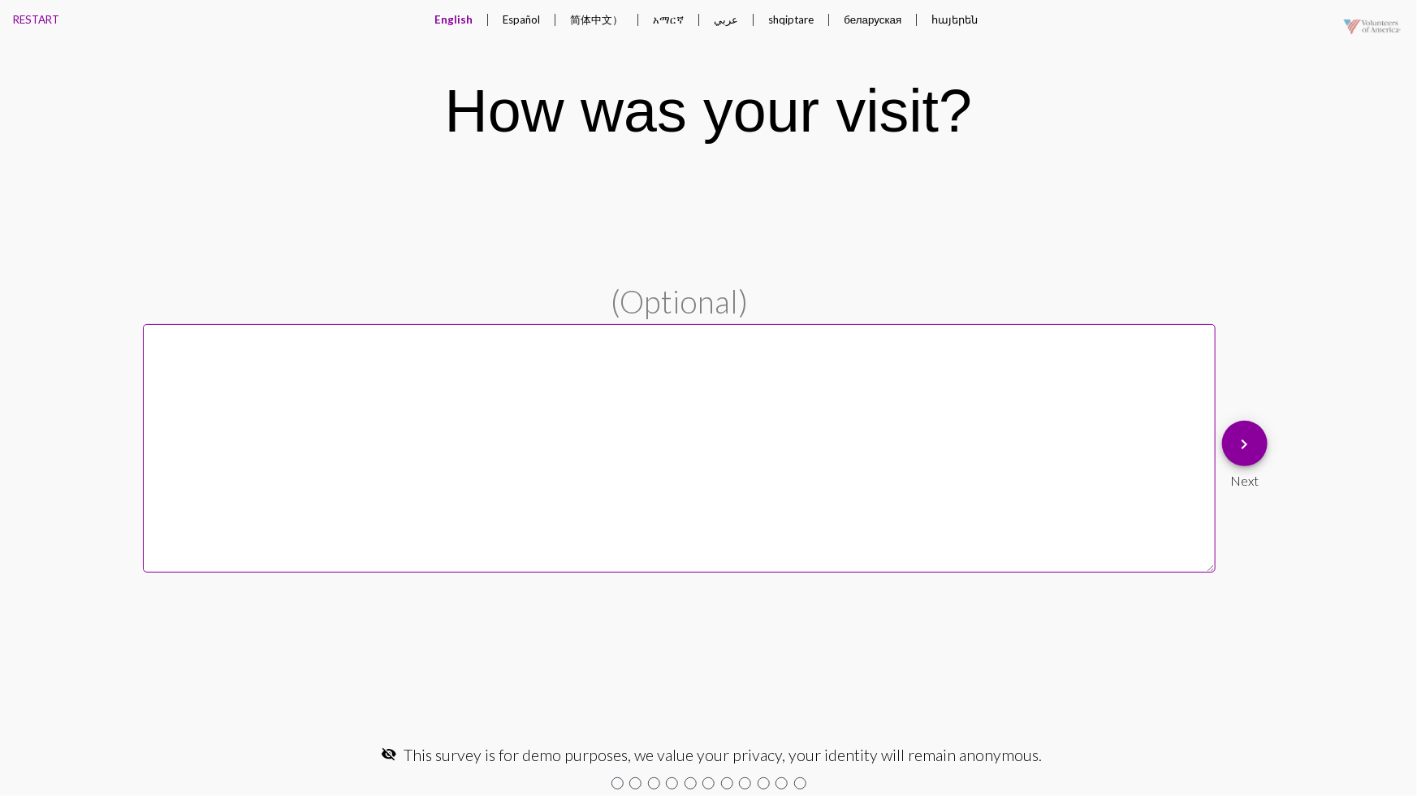
click at [1256, 443] on button "keyboard_arrow_right" at bounding box center [1244, 443] width 45 height 45
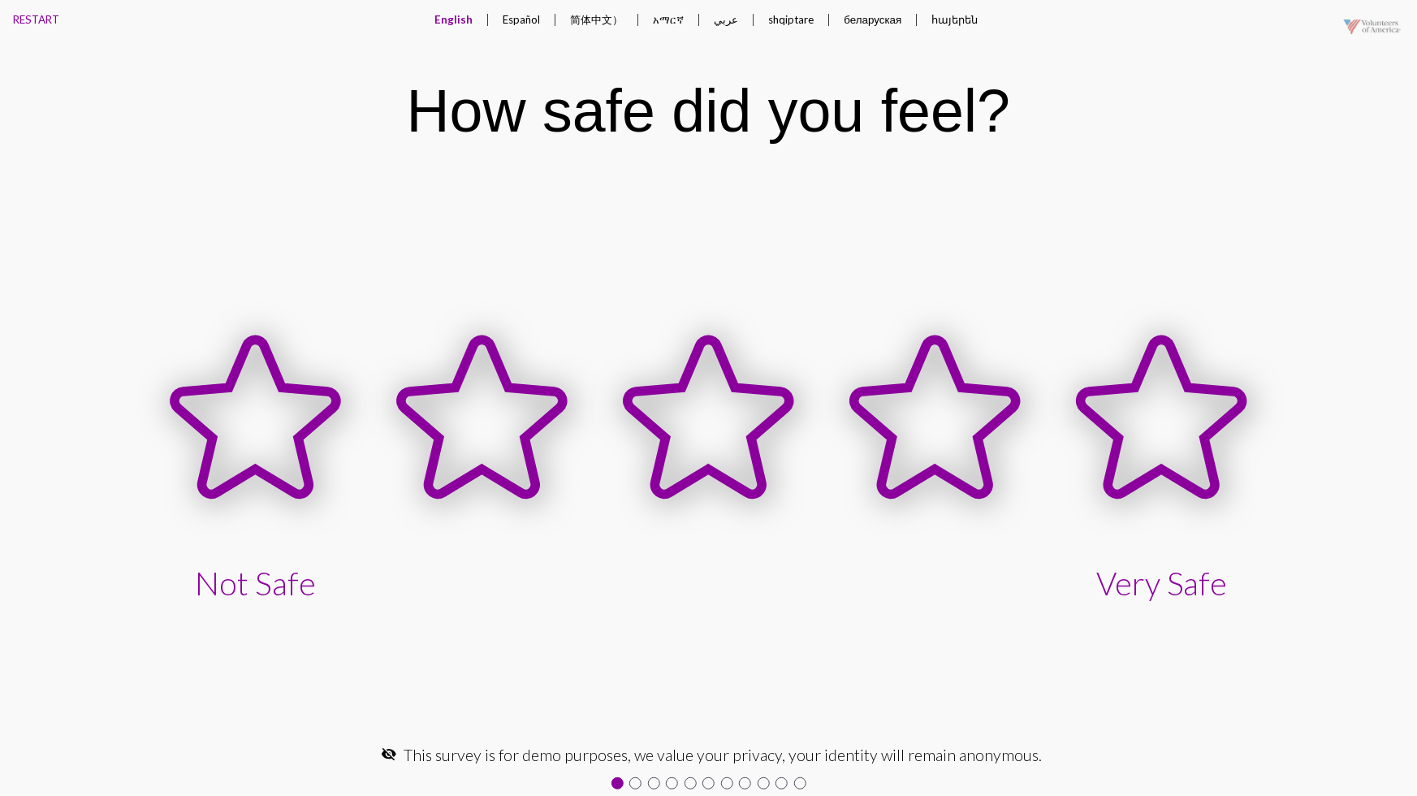
drag, startPoint x: 1331, startPoint y: 15, endPoint x: 1399, endPoint y: 35, distance: 71.2
click at [1399, 35] on img at bounding box center [1372, 26] width 81 height 45
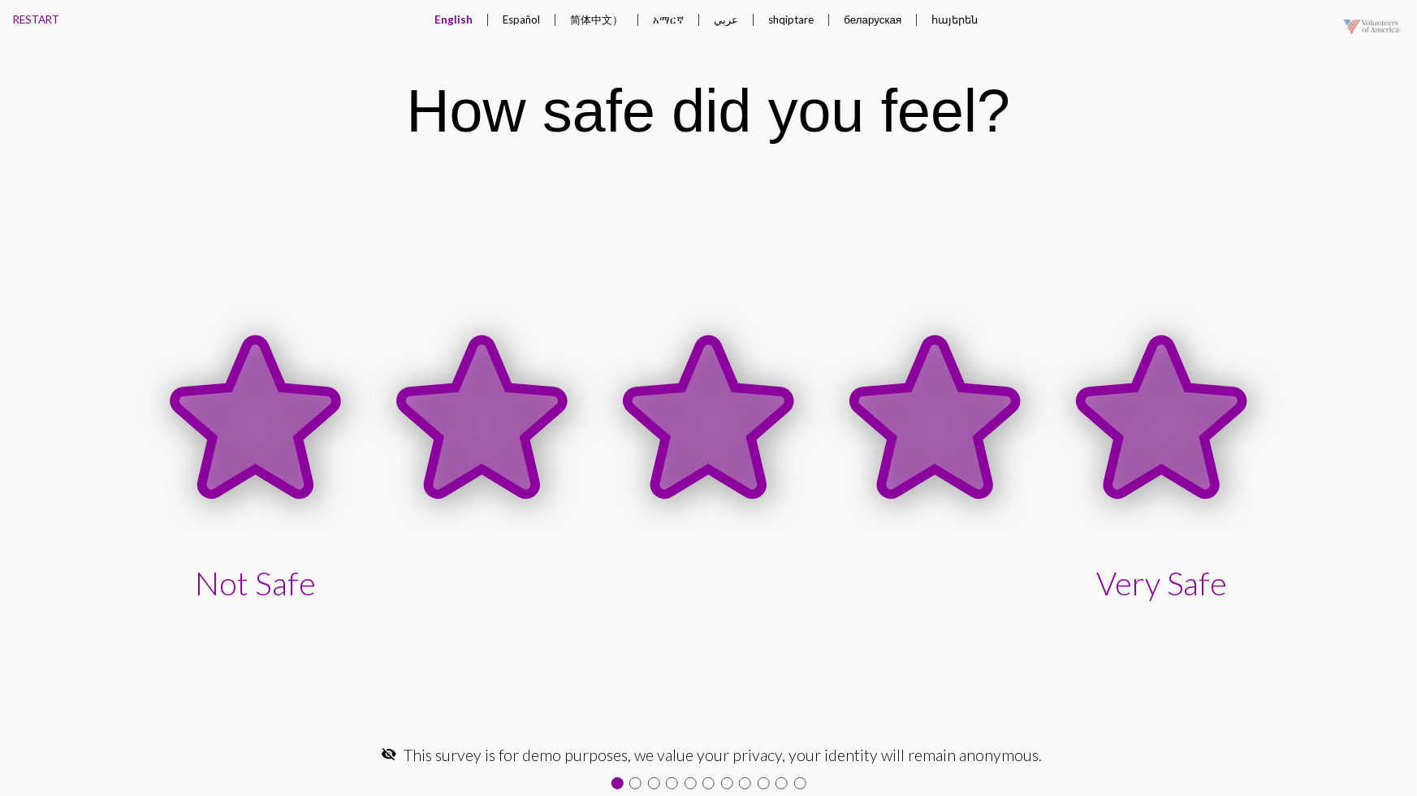
click at [1171, 368] on icon at bounding box center [1162, 417] width 162 height 154
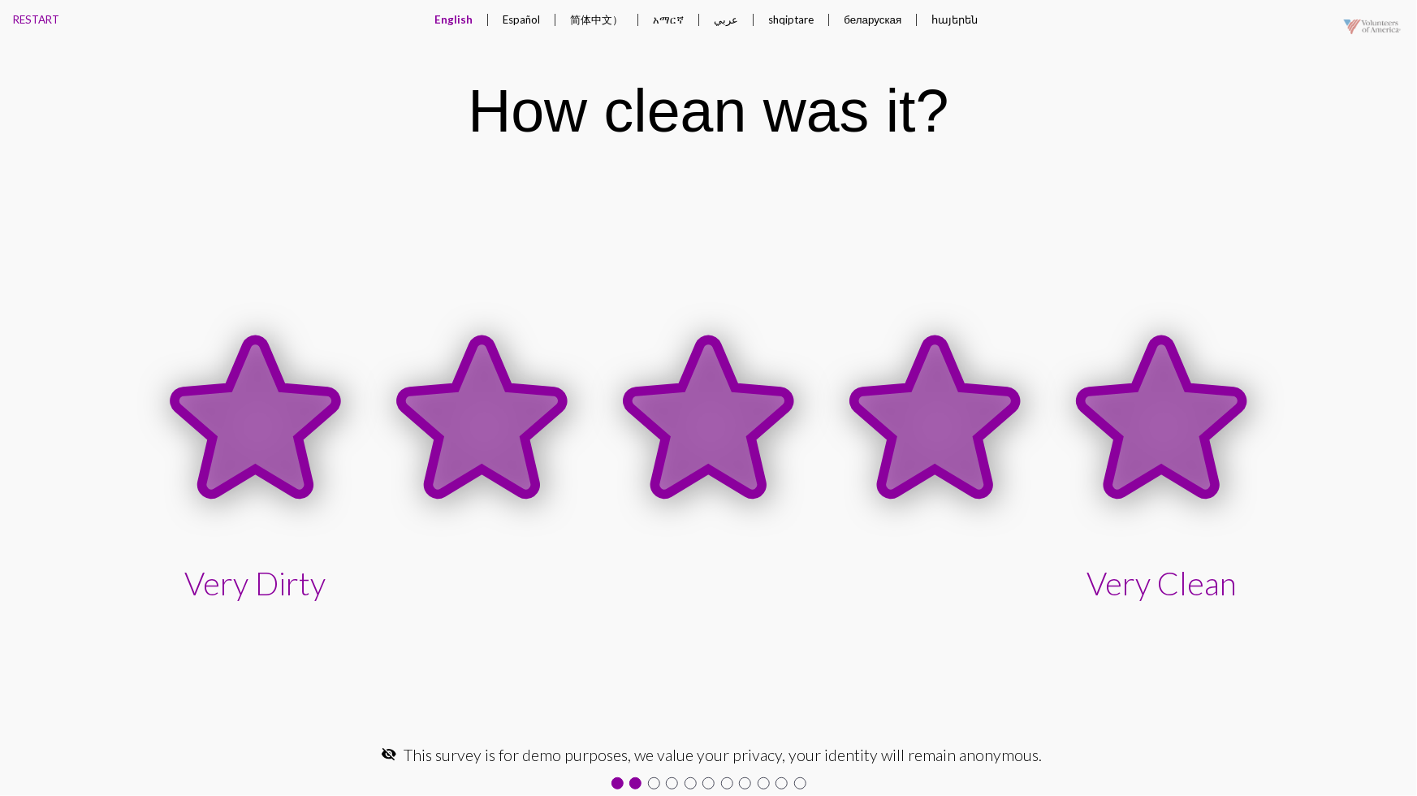
click at [1178, 387] on icon at bounding box center [1162, 417] width 162 height 154
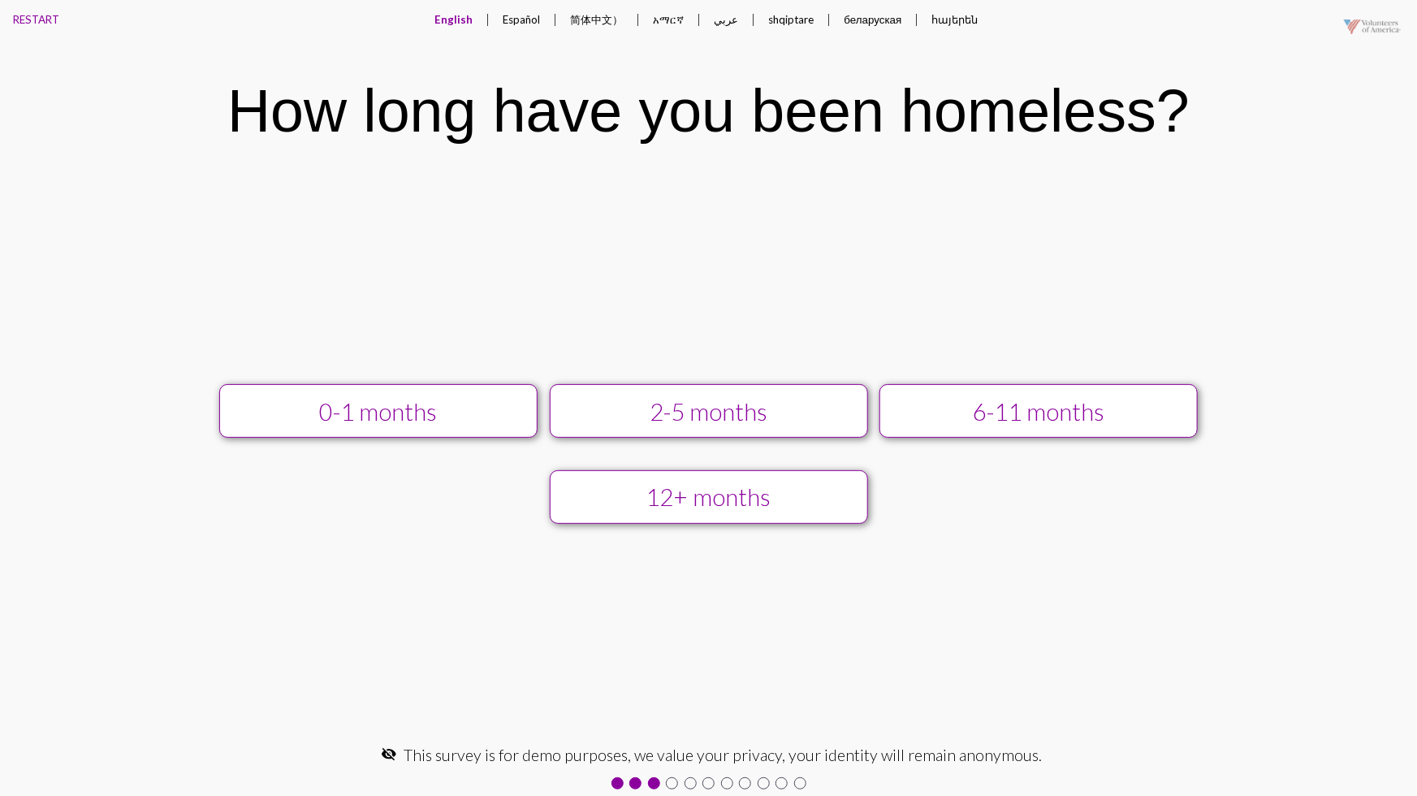
click at [1156, 412] on div "6-11 months" at bounding box center [1039, 411] width 285 height 28
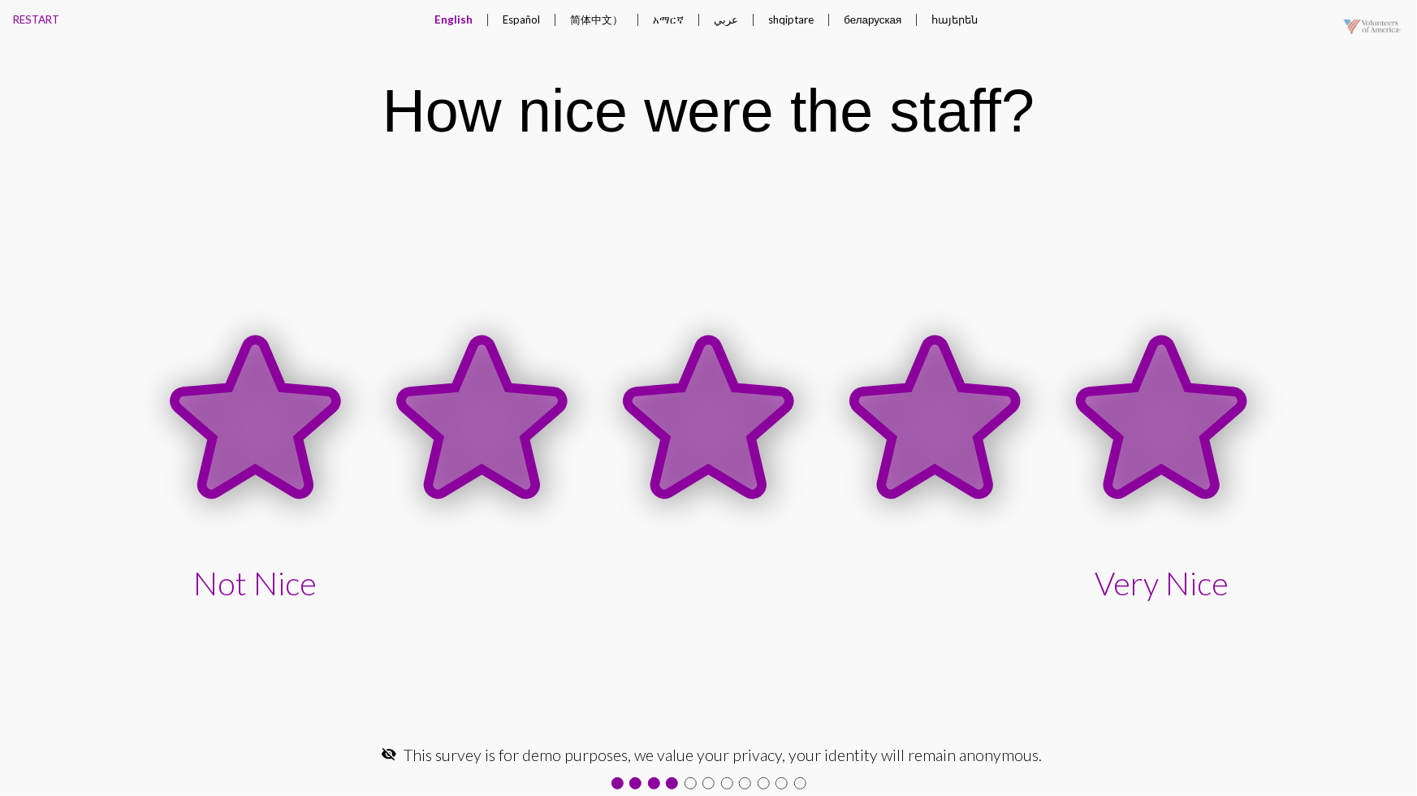
click at [1183, 432] on icon at bounding box center [1162, 417] width 162 height 154
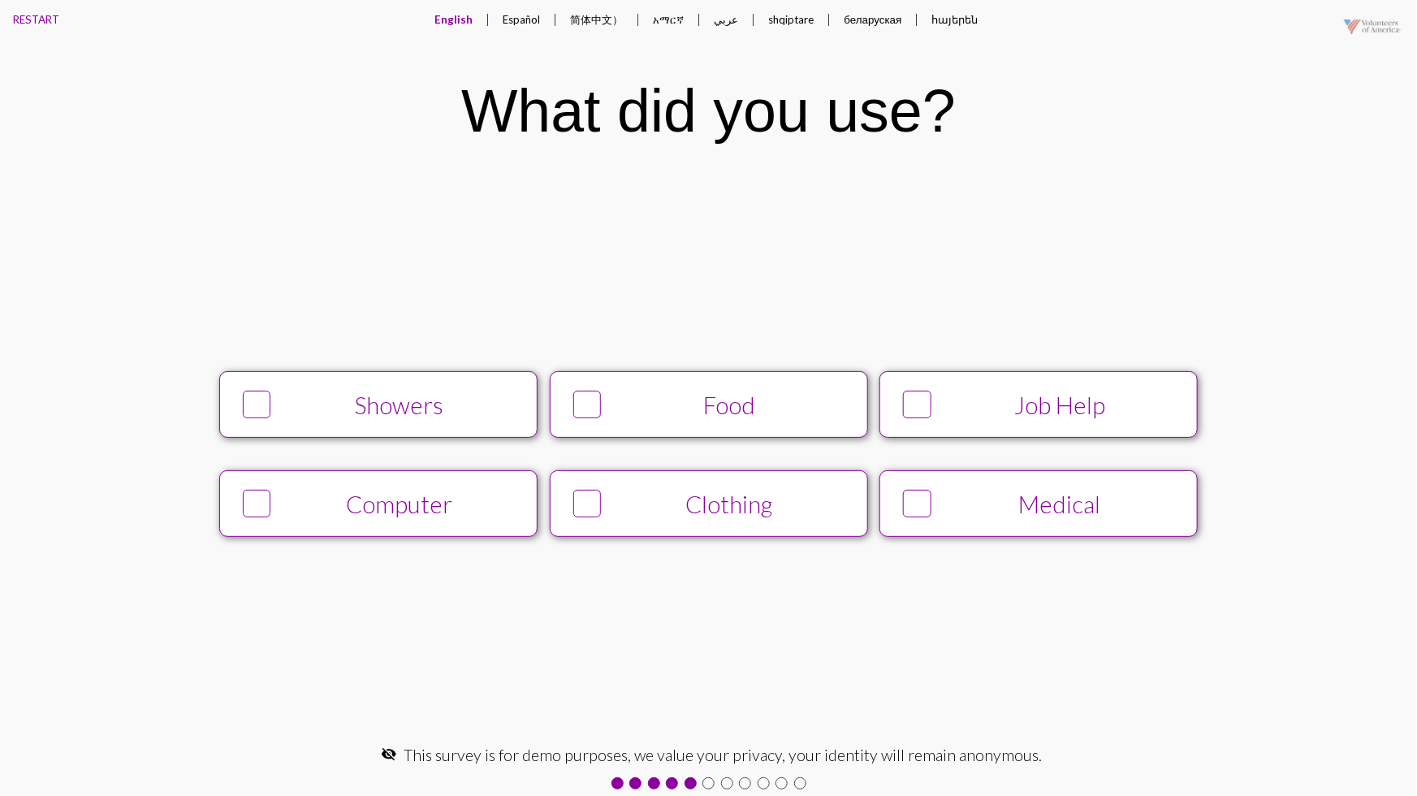
click at [1140, 413] on div "Job Help" at bounding box center [1059, 405] width 243 height 28
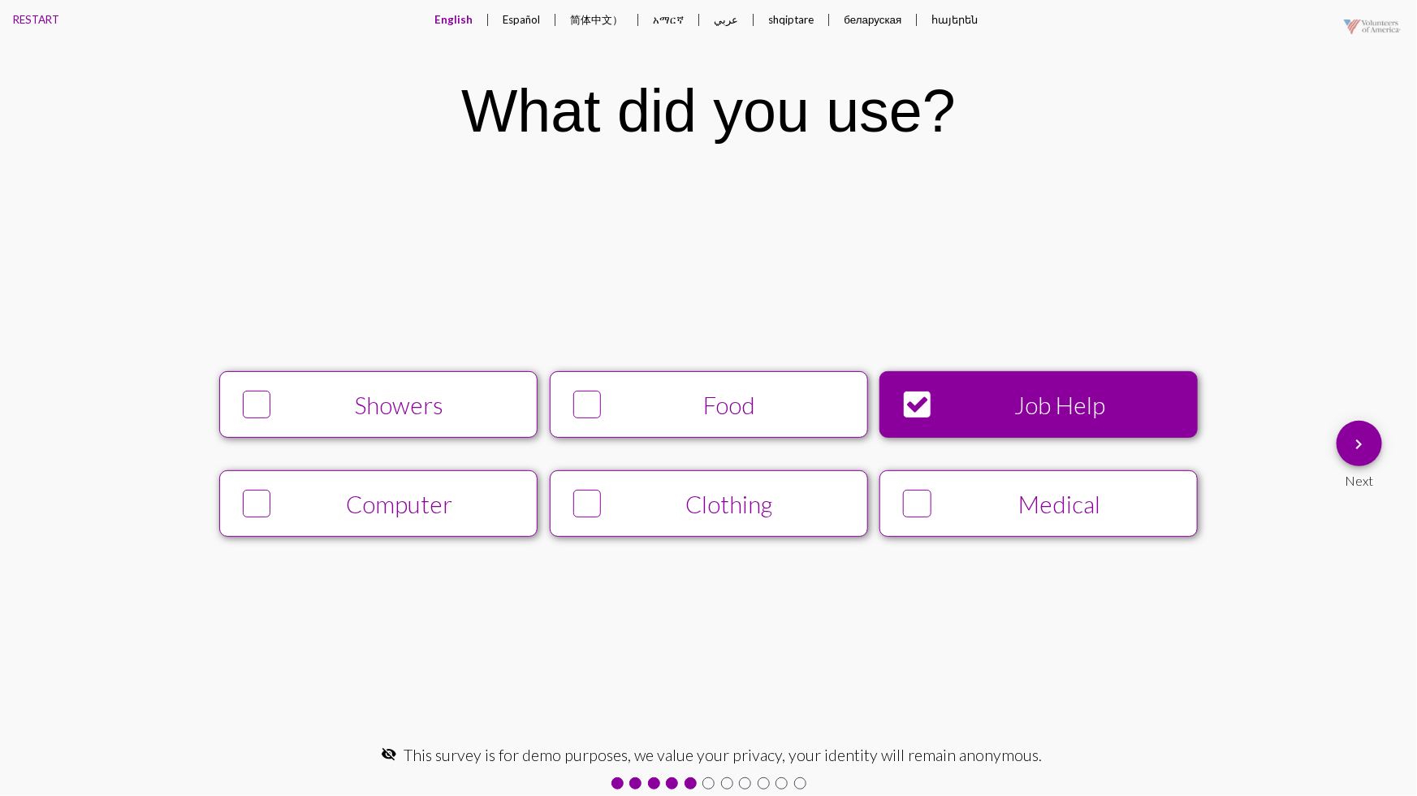
click at [1381, 455] on div "keyboard_arrow_right Next" at bounding box center [1359, 454] width 45 height 67
click at [1362, 451] on mat-icon "keyboard_arrow_right" at bounding box center [1359, 444] width 19 height 19
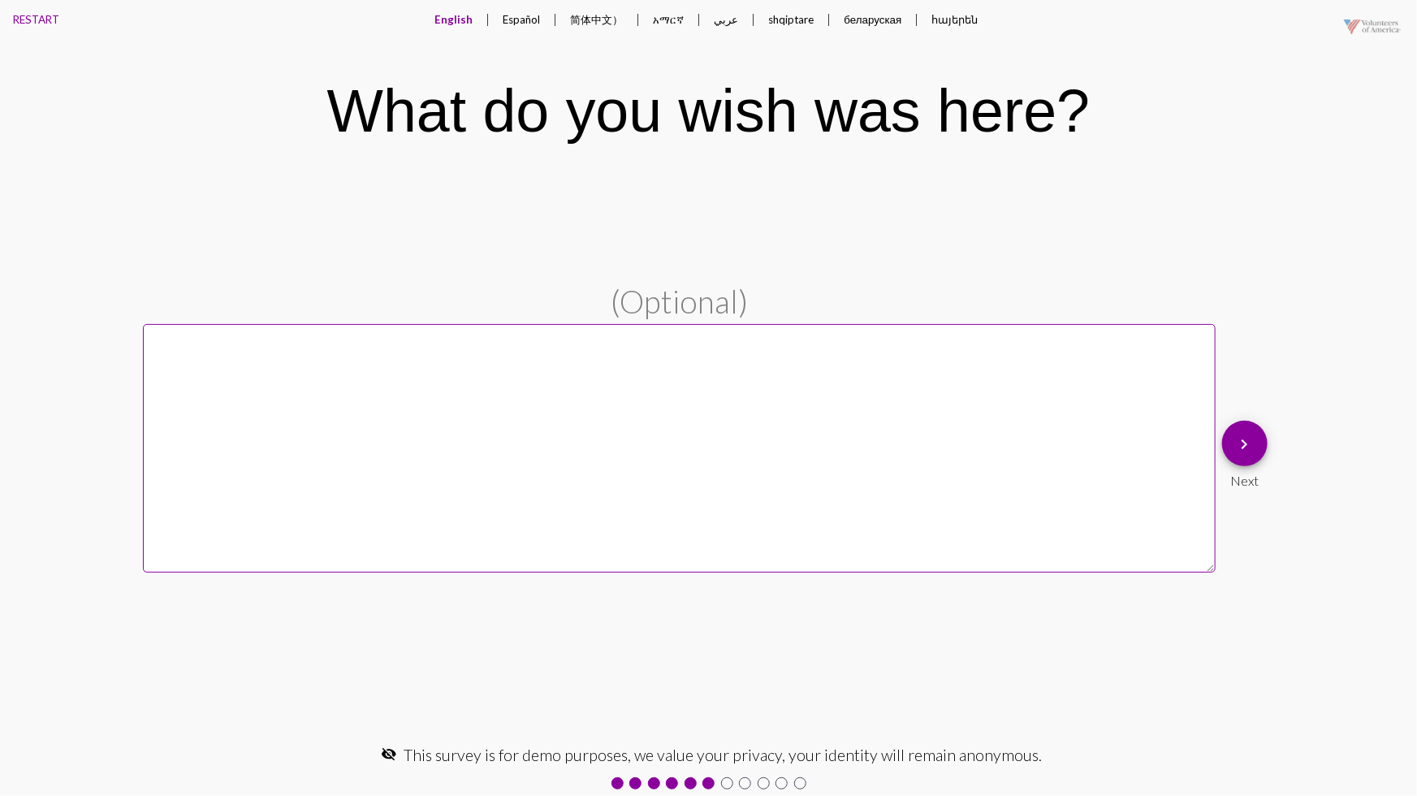
click at [1265, 441] on button "keyboard_arrow_right" at bounding box center [1244, 443] width 45 height 45
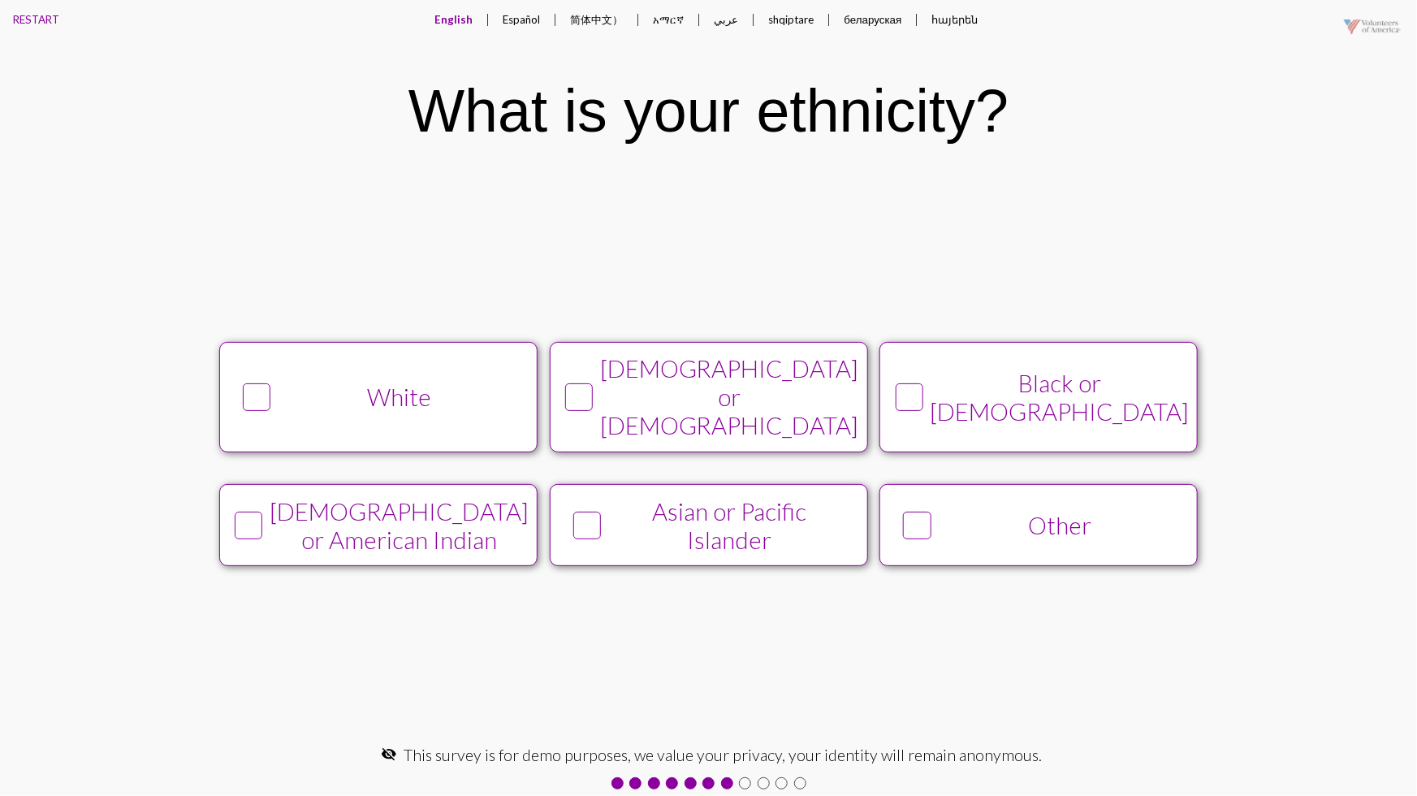
click at [1209, 387] on div "White [DEMOGRAPHIC_DATA] or Latino Black or [DEMOGRAPHIC_DATA] [DEMOGRAPHIC_DAT…" at bounding box center [708, 454] width 1243 height 257
click at [1157, 395] on div "Black or [DEMOGRAPHIC_DATA]" at bounding box center [1059, 397] width 259 height 57
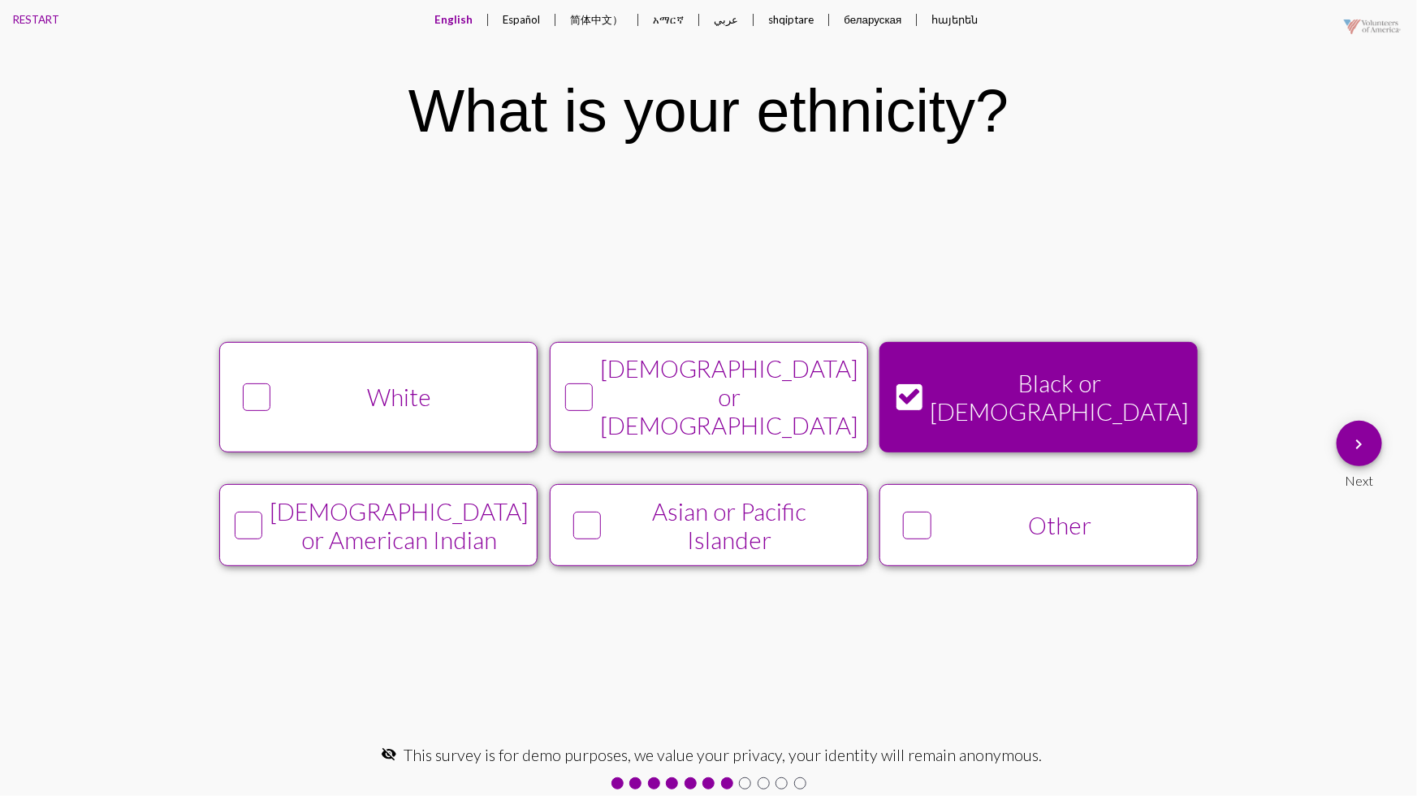
click at [1360, 444] on mat-icon "keyboard_arrow_right" at bounding box center [1359, 444] width 19 height 19
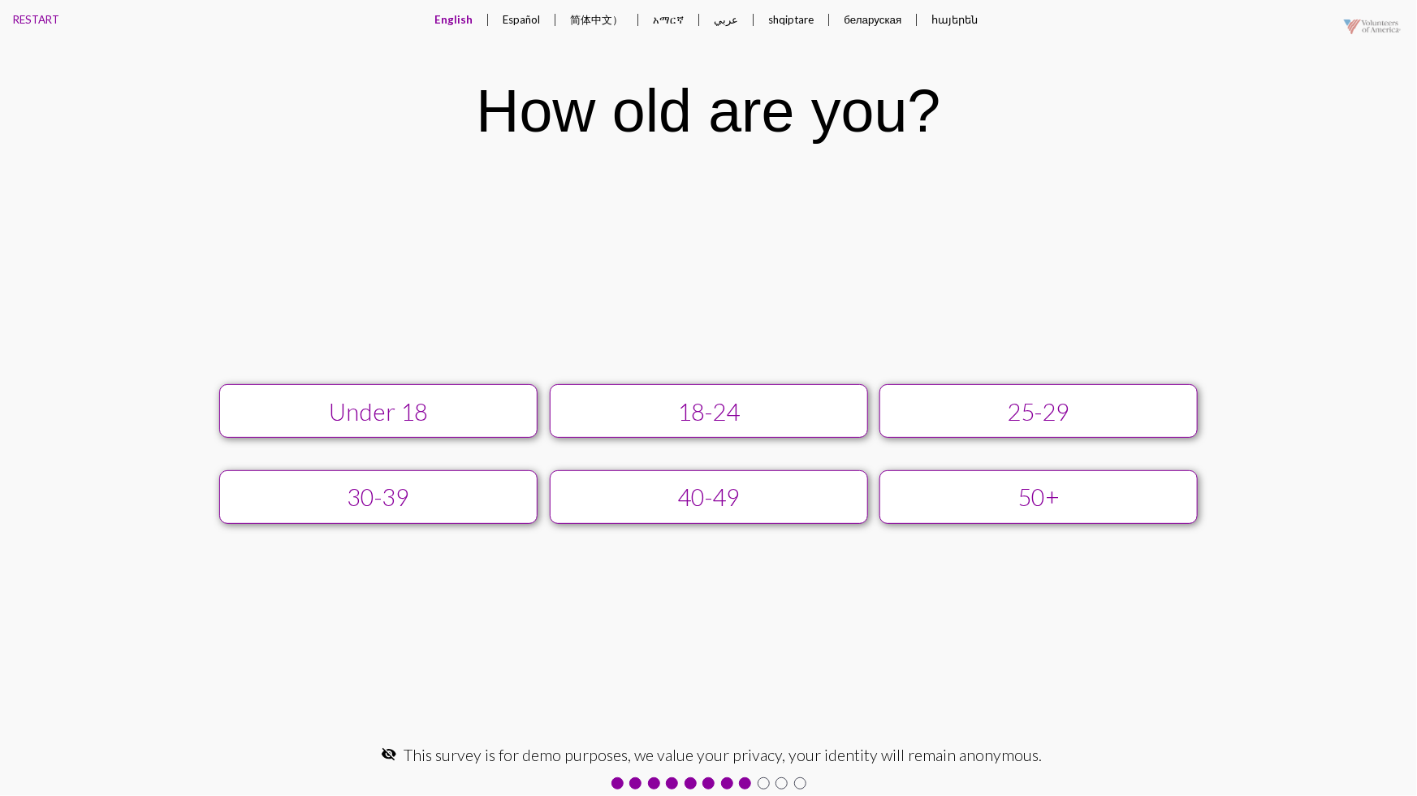
click at [1154, 411] on div "25-29" at bounding box center [1039, 411] width 285 height 28
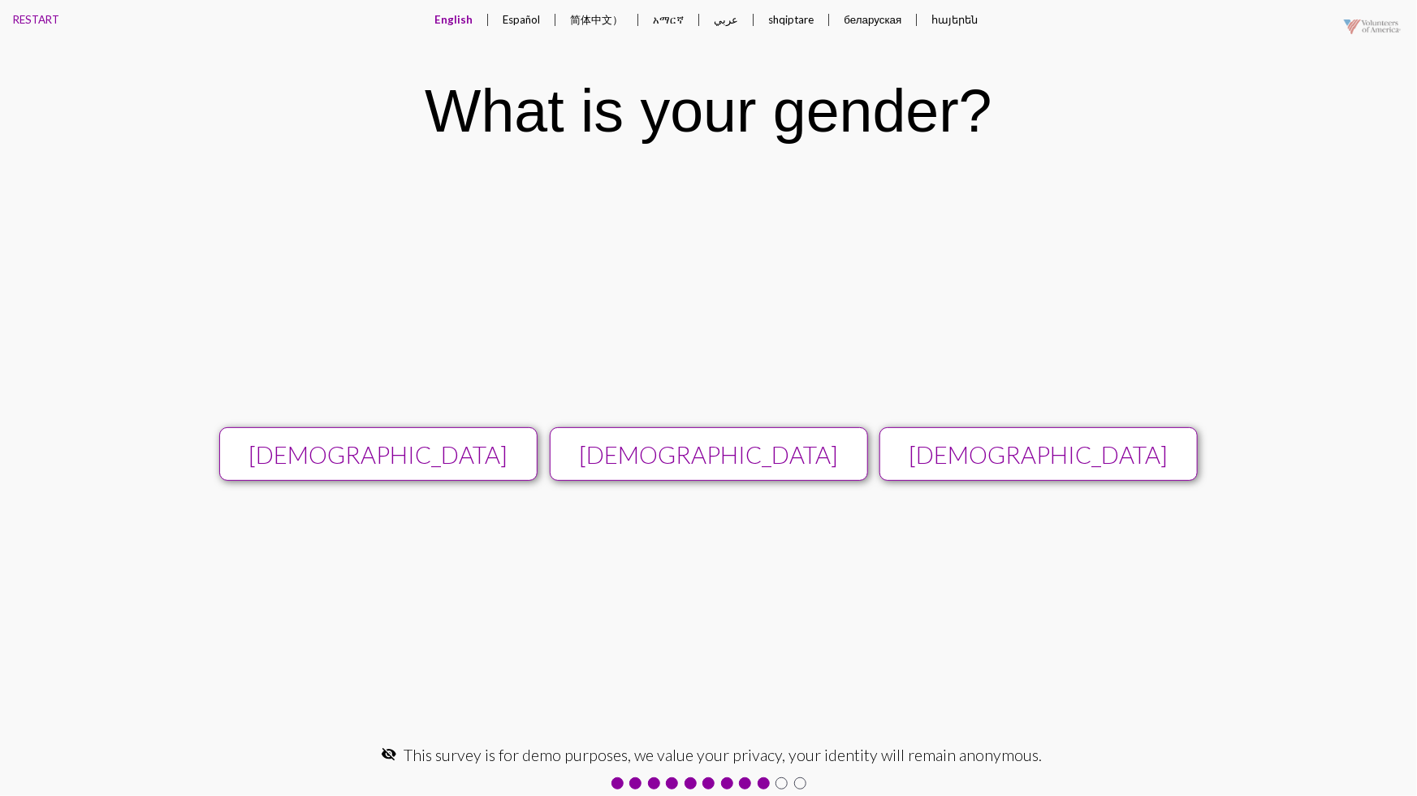
click at [1151, 445] on div "[DEMOGRAPHIC_DATA]" at bounding box center [1039, 454] width 285 height 28
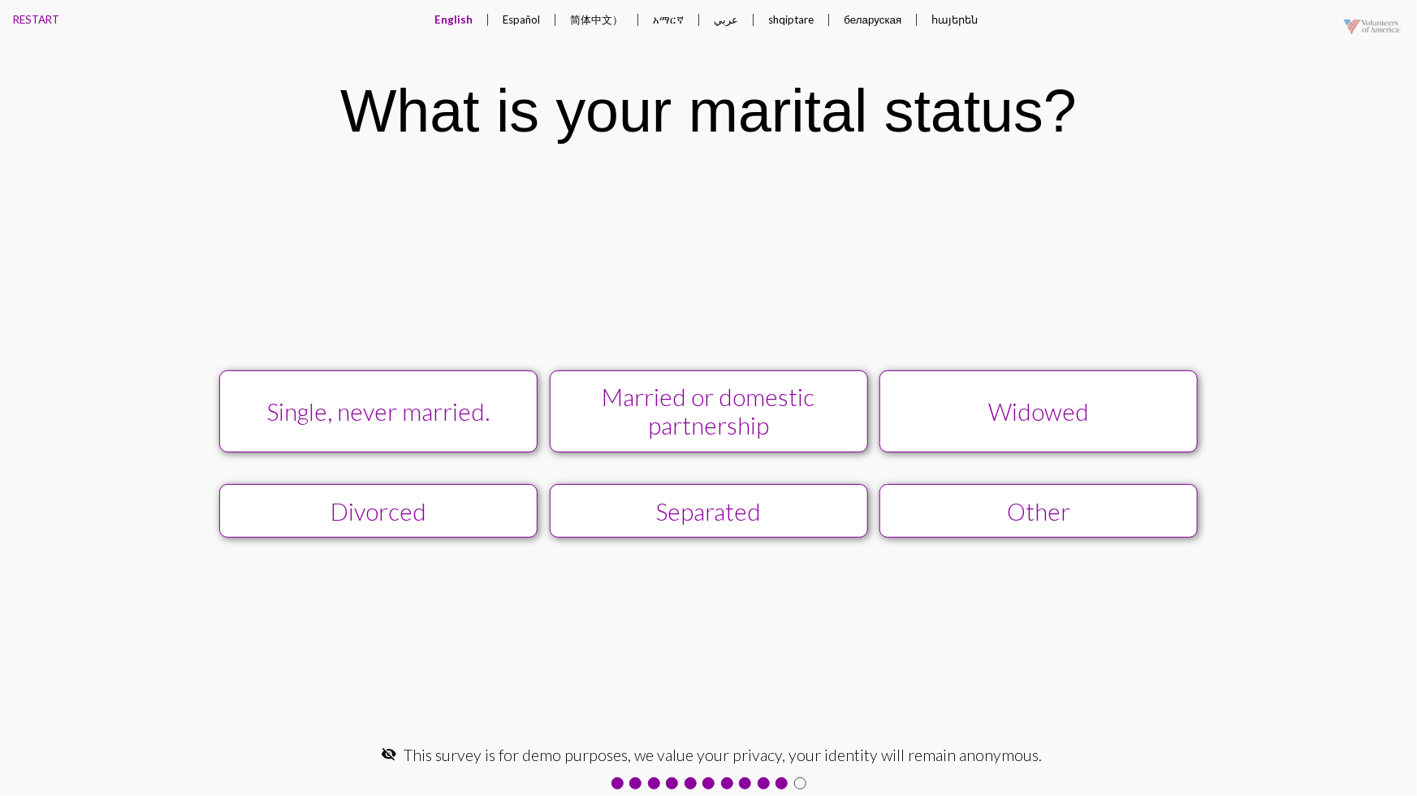
click at [1144, 431] on button "Widowed" at bounding box center [1039, 411] width 318 height 82
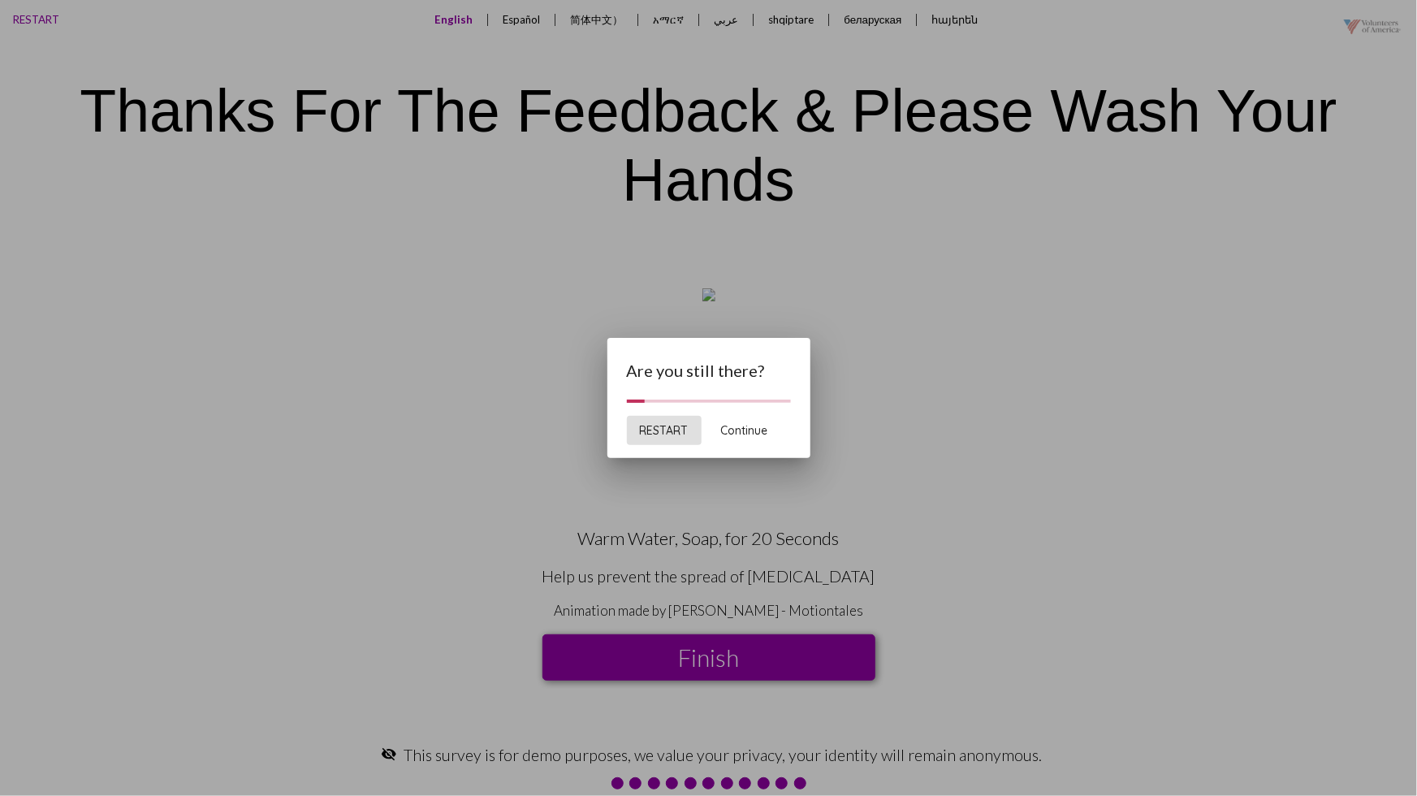
click at [736, 435] on span "Continue" at bounding box center [744, 430] width 47 height 15
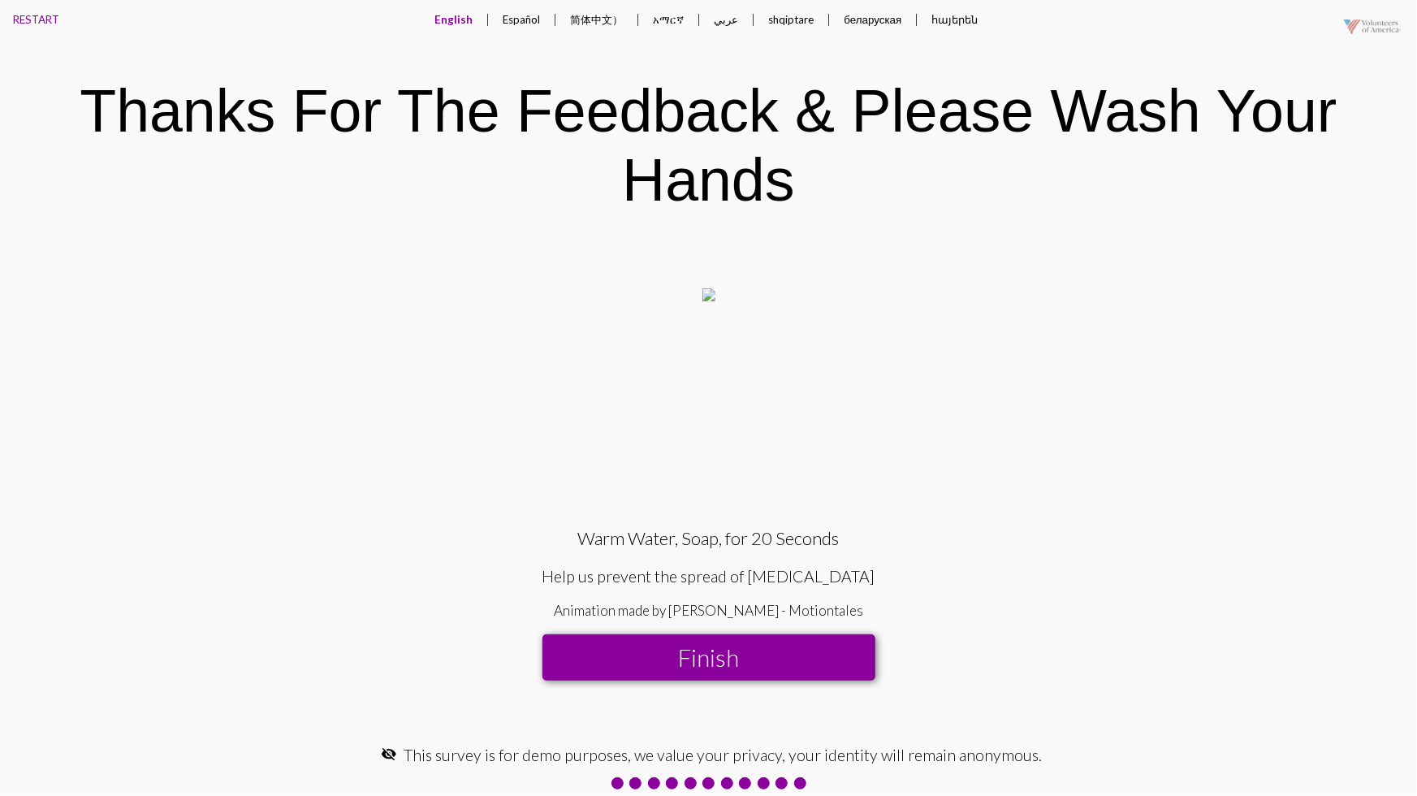
drag, startPoint x: 505, startPoint y: 41, endPoint x: 1003, endPoint y: 50, distance: 497.9
click at [1003, 50] on div "English Español 简体中文） አማርኛ عربي shqiptare беларуская հայերեն беларуская expand_…" at bounding box center [706, 26] width 1251 height 52
